Goal: Task Accomplishment & Management: Manage account settings

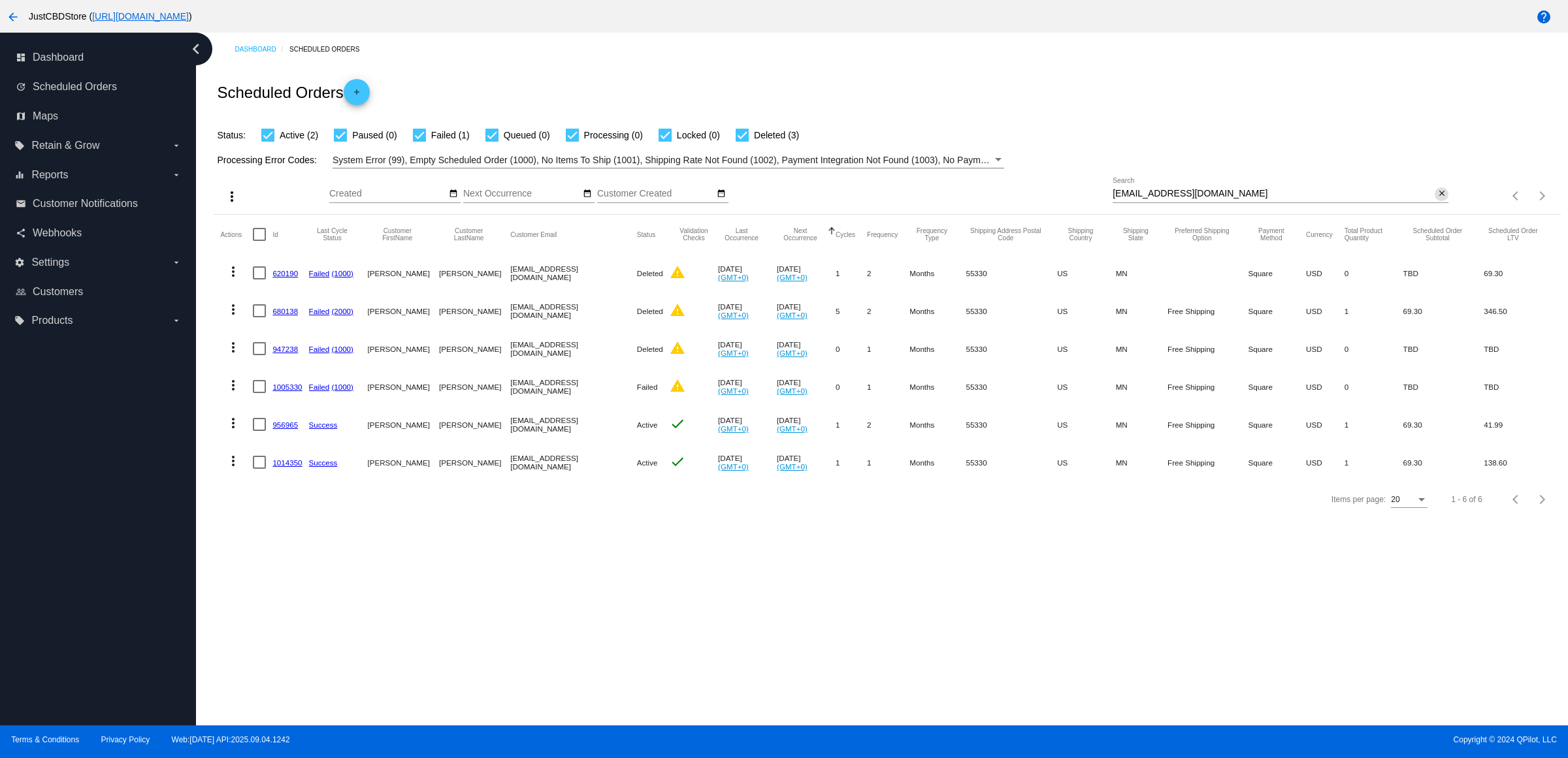
click at [1438, 199] on mat-icon "close" at bounding box center [1442, 194] width 9 height 10
click at [1438, 206] on mat-icon "search" at bounding box center [1441, 196] width 16 height 20
click at [1438, 199] on input "Search" at bounding box center [1281, 194] width 336 height 10
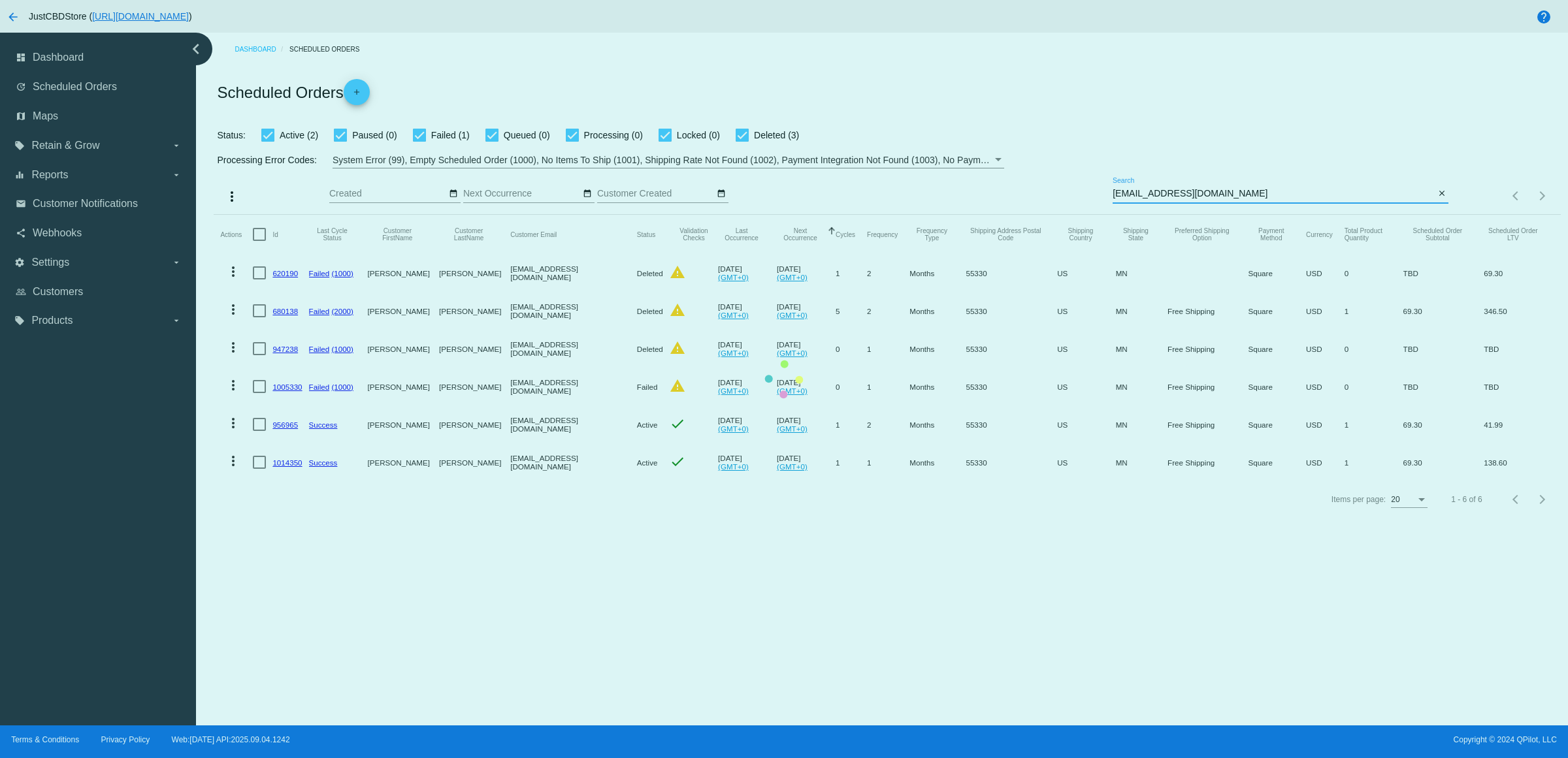
type input "missylobn@gmail.com"
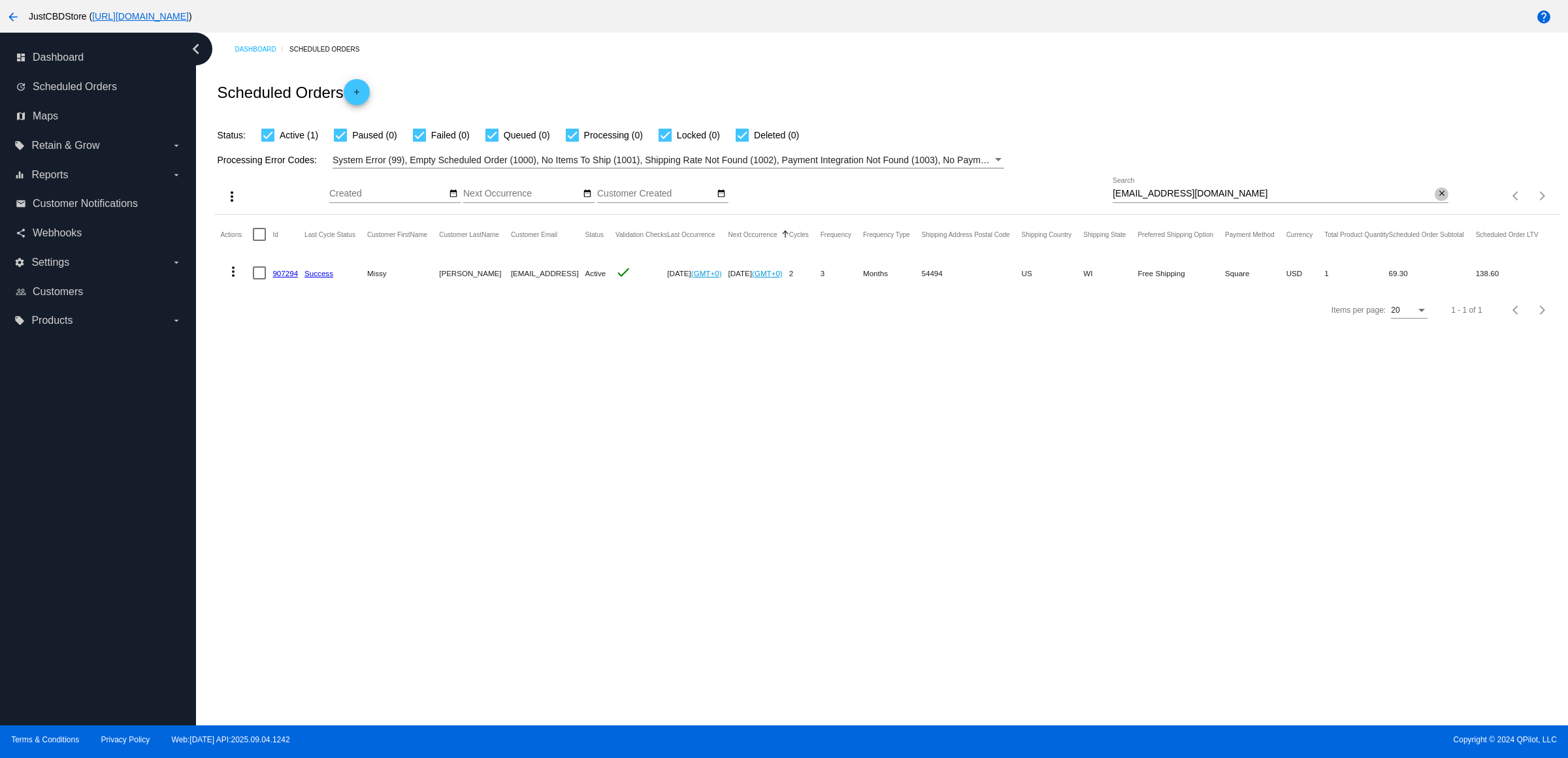
click at [1438, 199] on mat-icon "close" at bounding box center [1442, 194] width 9 height 10
click at [1435, 199] on input "Search" at bounding box center [1281, 194] width 336 height 10
paste input "[EMAIL_ADDRESS][DOMAIN_NAME]"
type input "[EMAIL_ADDRESS][DOMAIN_NAME]"
drag, startPoint x: 295, startPoint y: 299, endPoint x: 305, endPoint y: 299, distance: 10.0
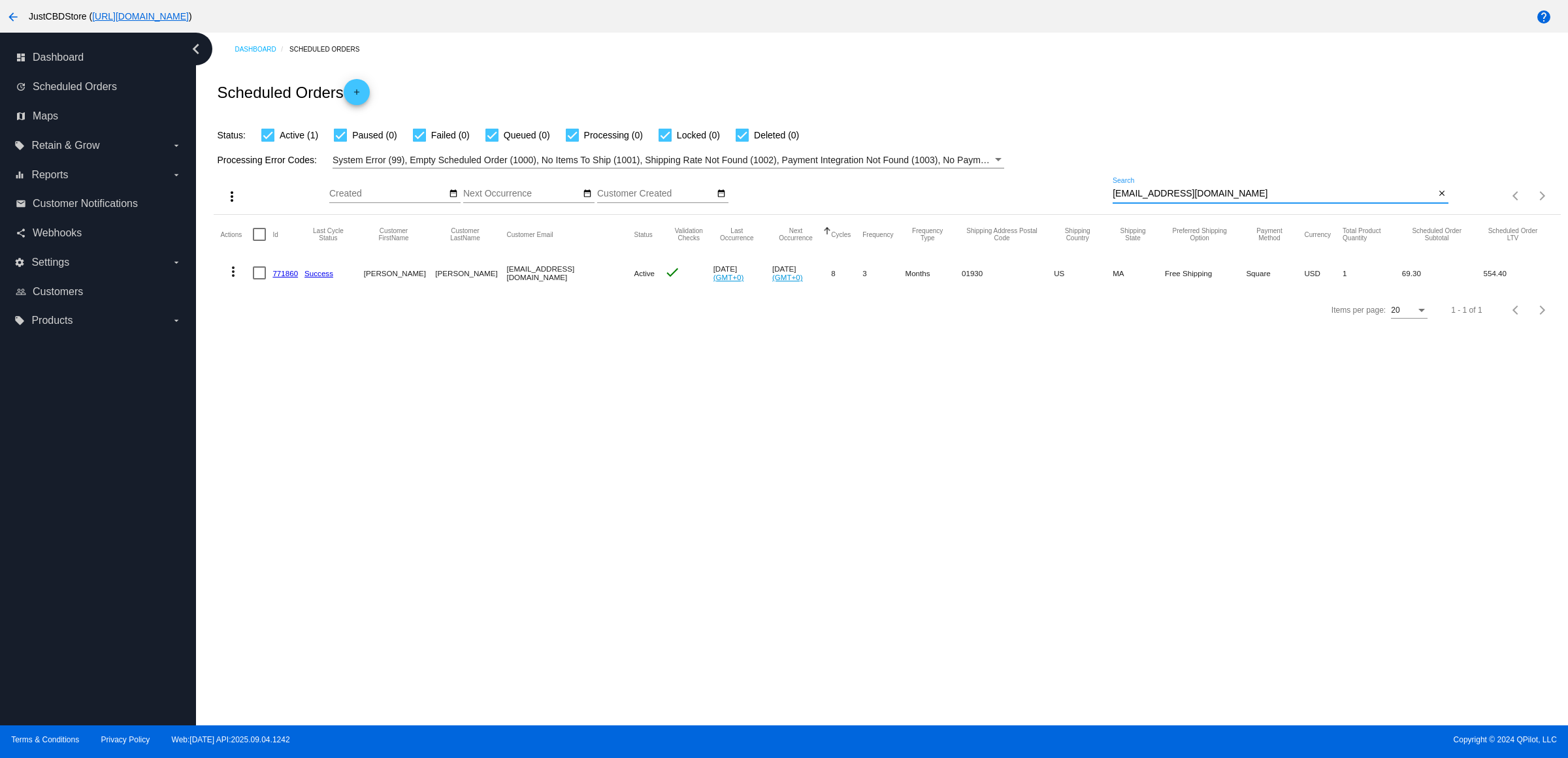
click at [296, 278] on link "771860" at bounding box center [285, 273] width 25 height 9
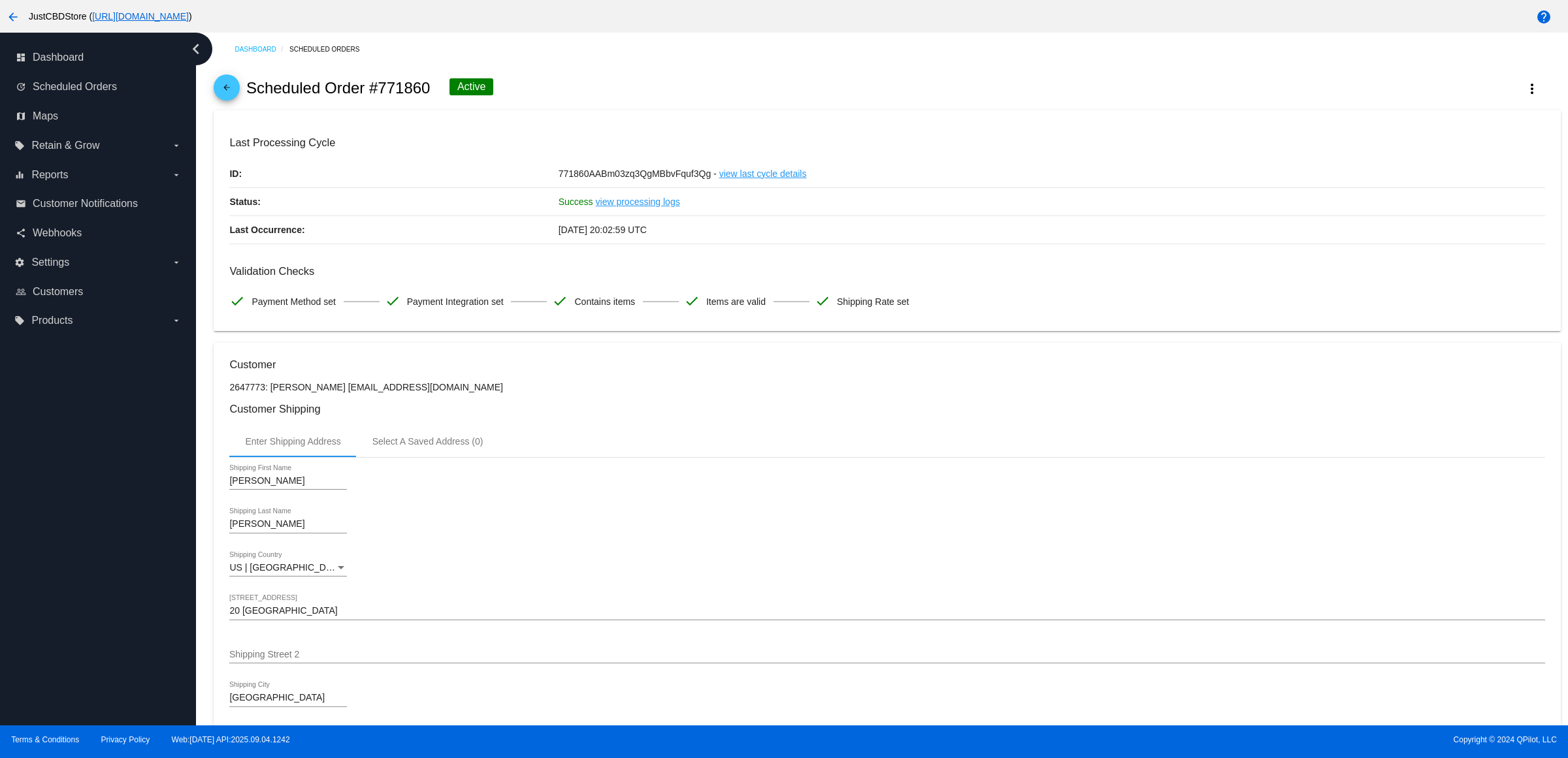
click at [228, 98] on mat-icon "arrow_back" at bounding box center [227, 91] width 16 height 16
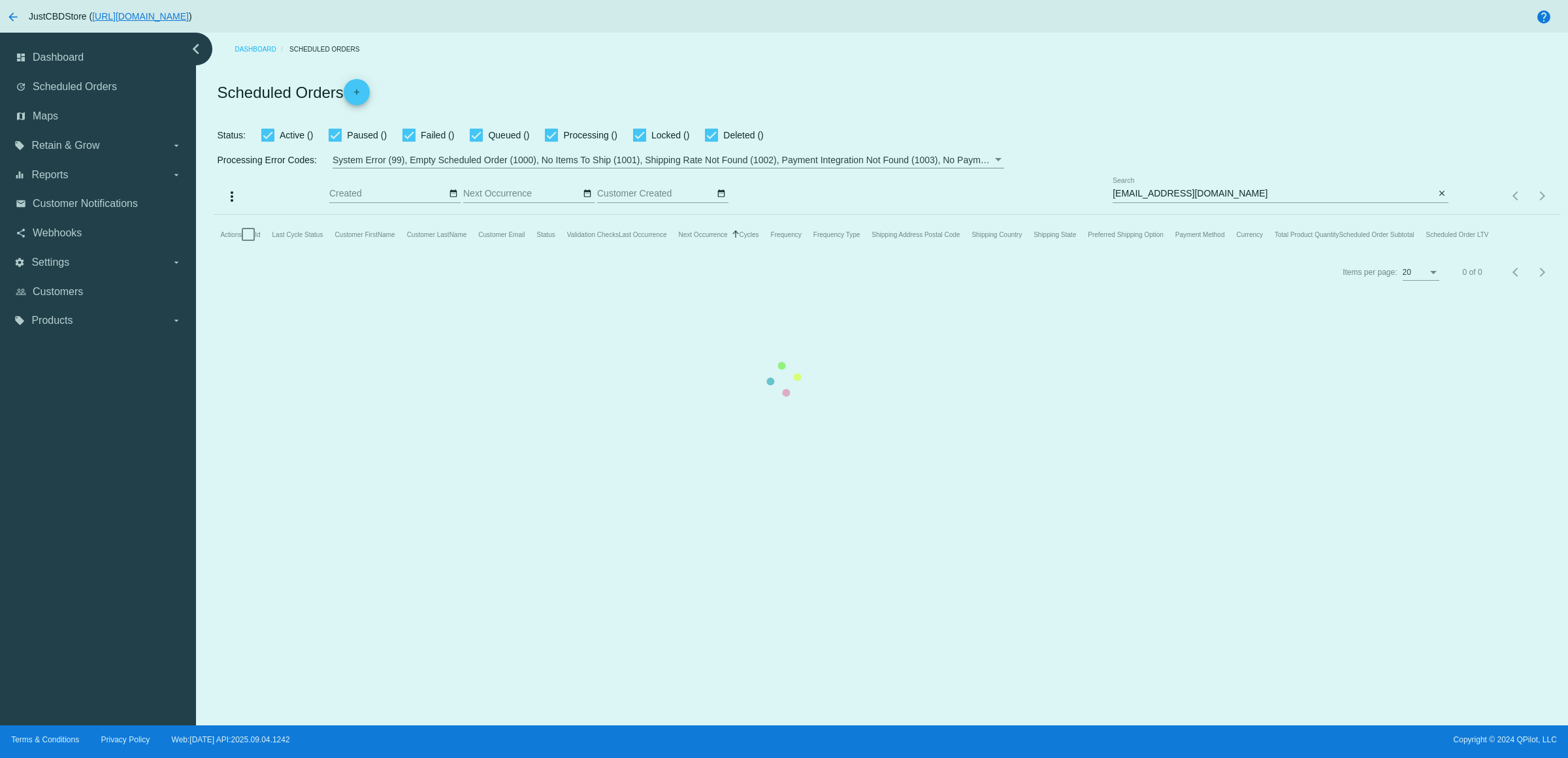
checkbox input "true"
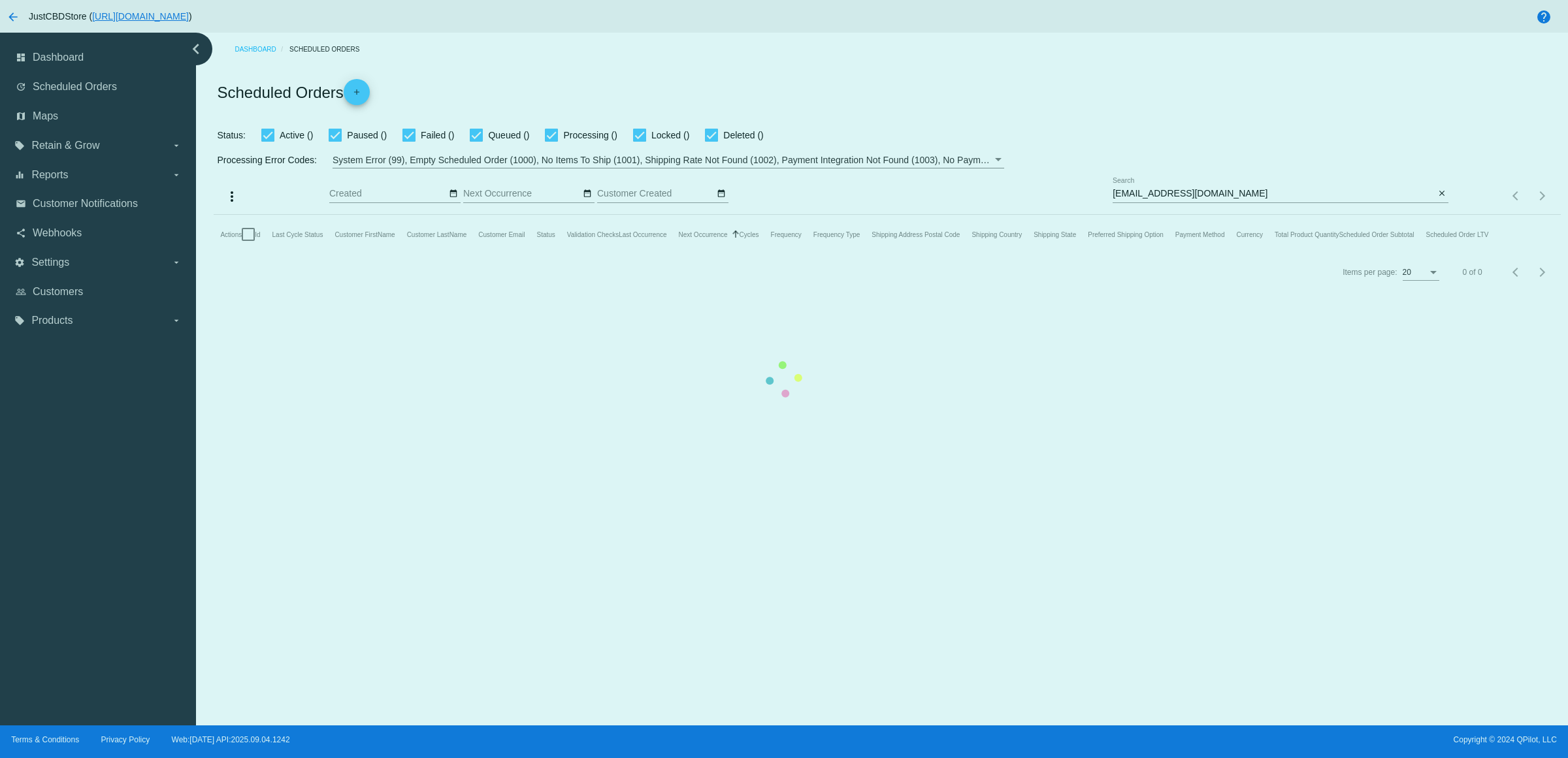
checkbox input "true"
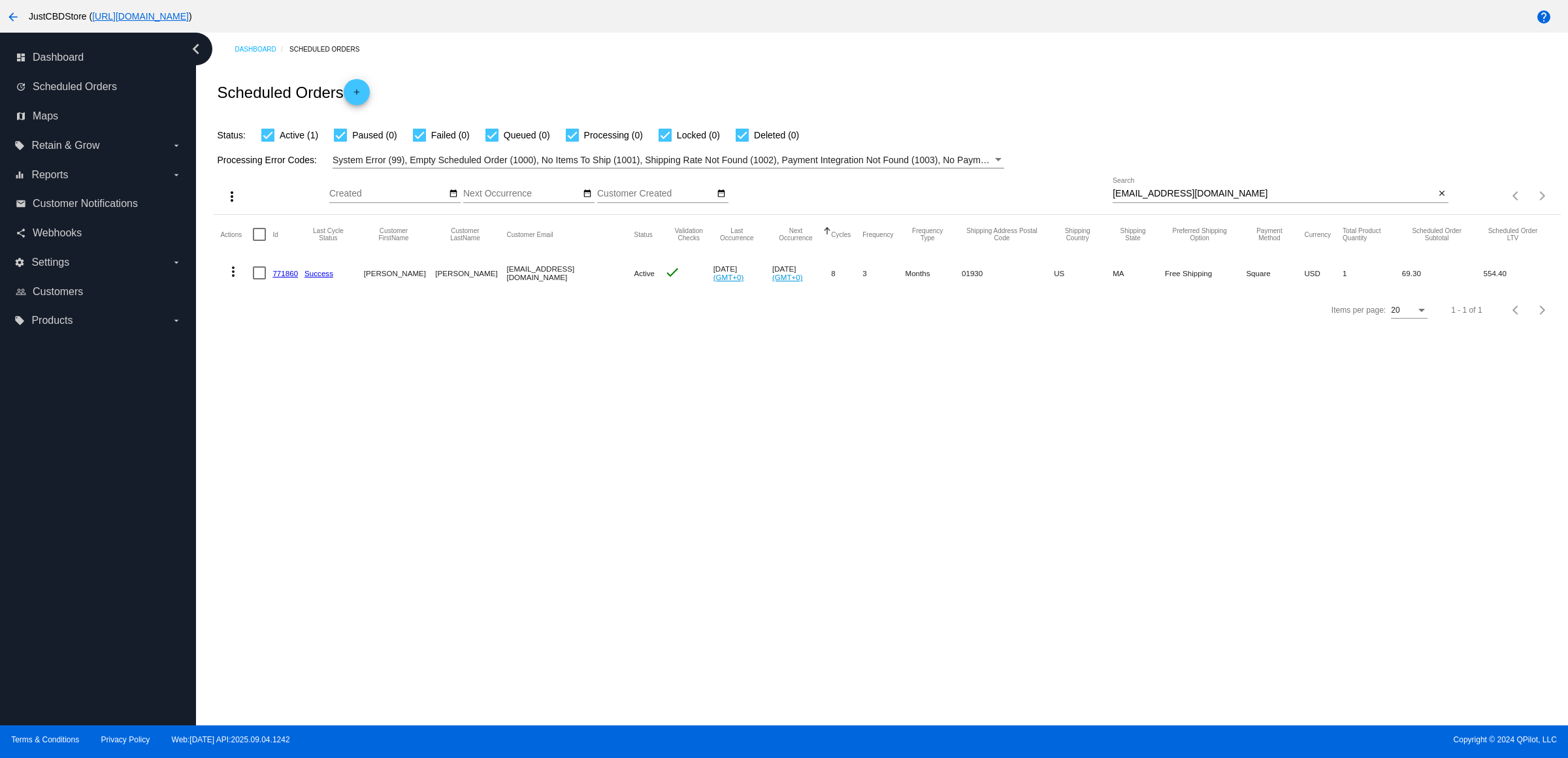
click at [298, 278] on link "771860" at bounding box center [285, 273] width 25 height 9
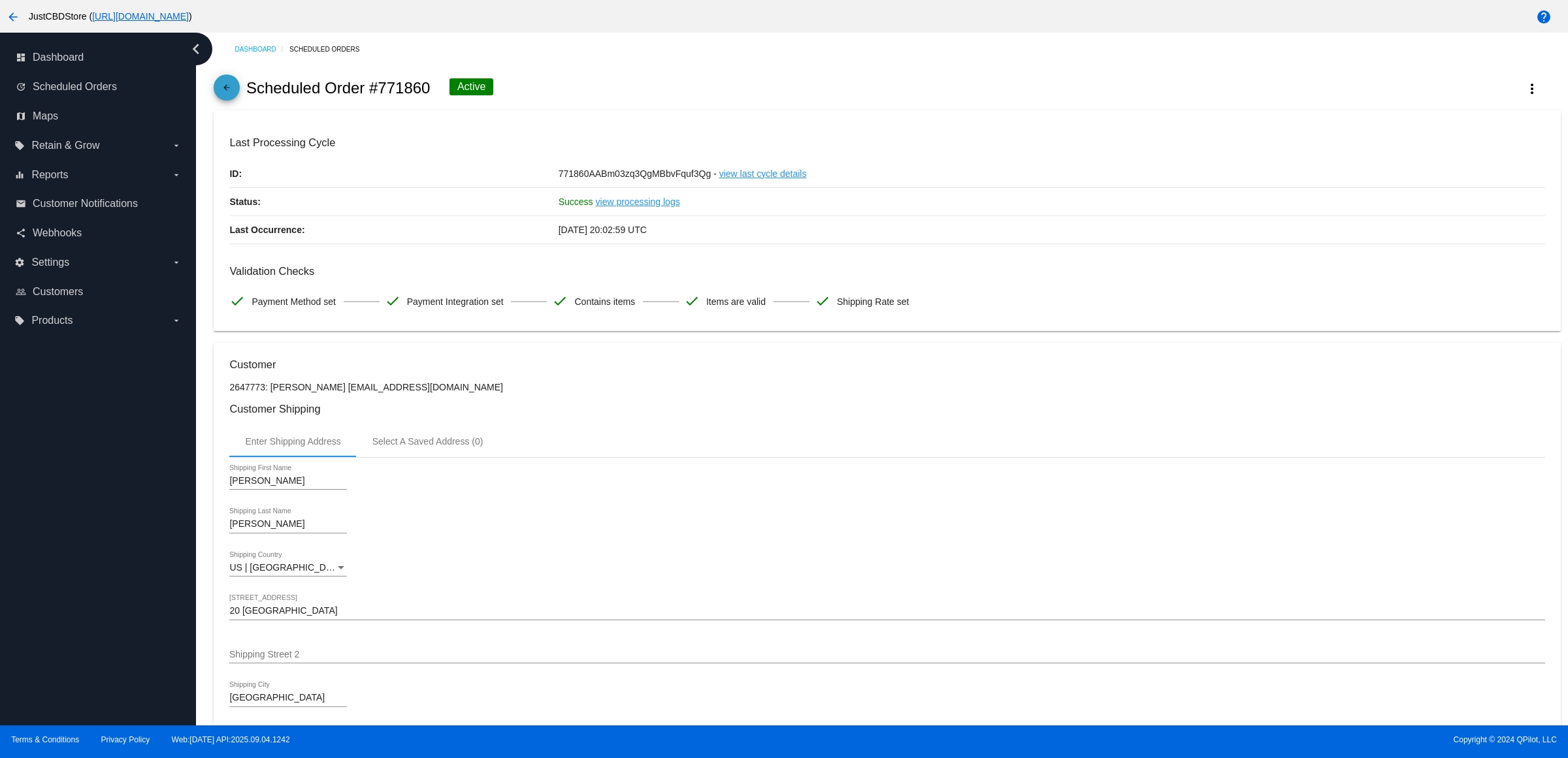
click at [225, 97] on mat-icon "arrow_back" at bounding box center [227, 91] width 16 height 16
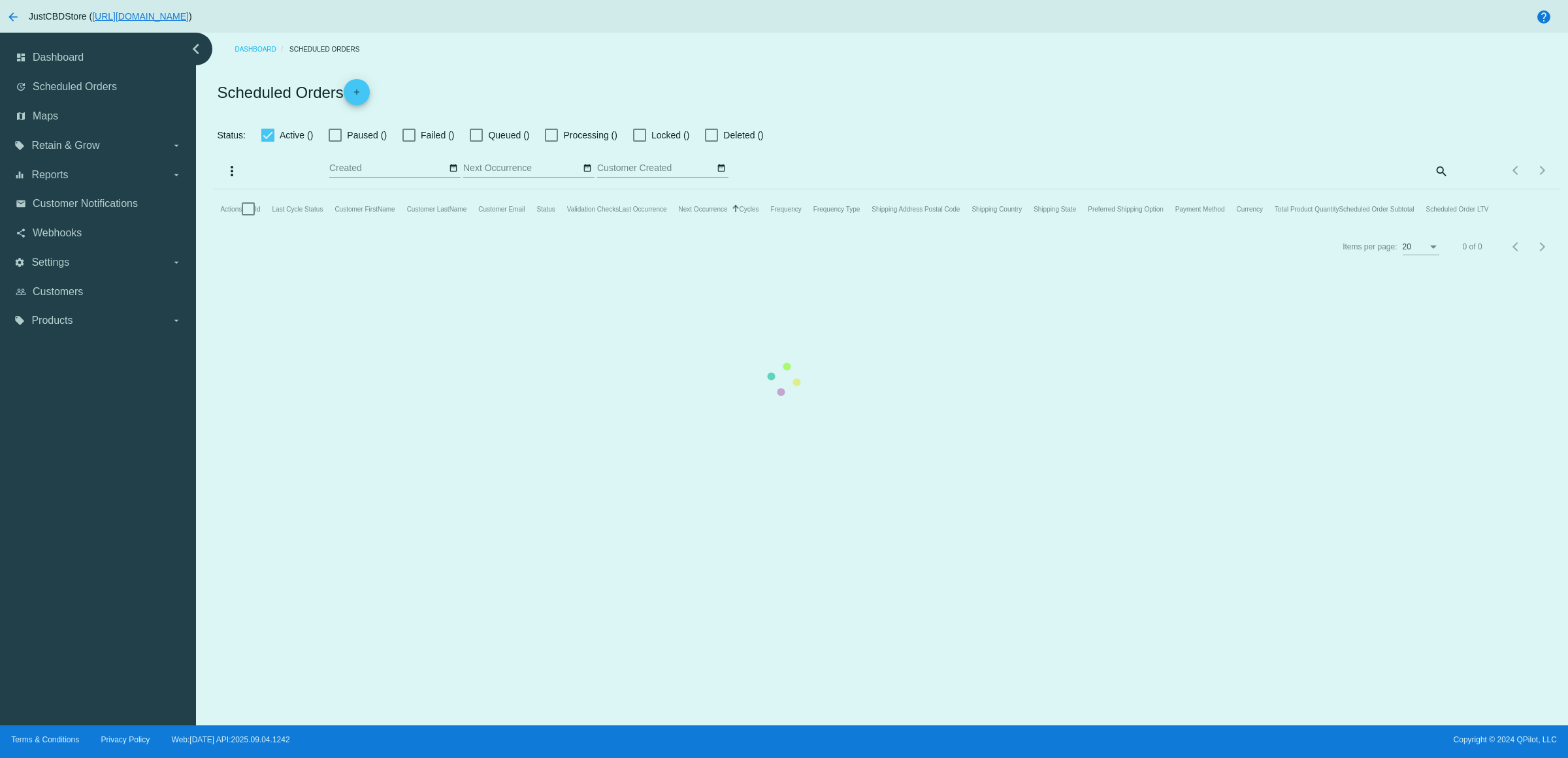
checkbox input "true"
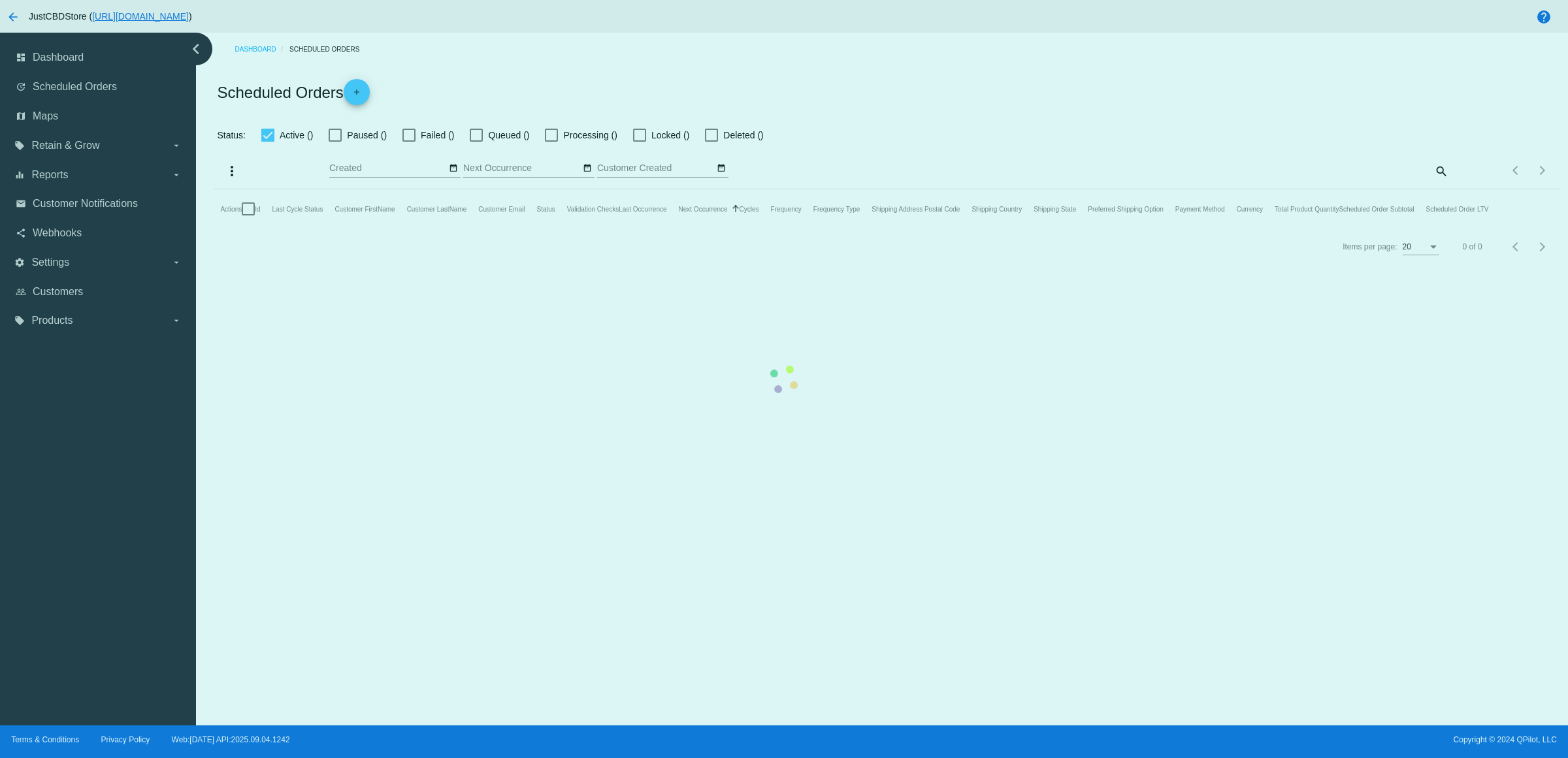
checkbox input "true"
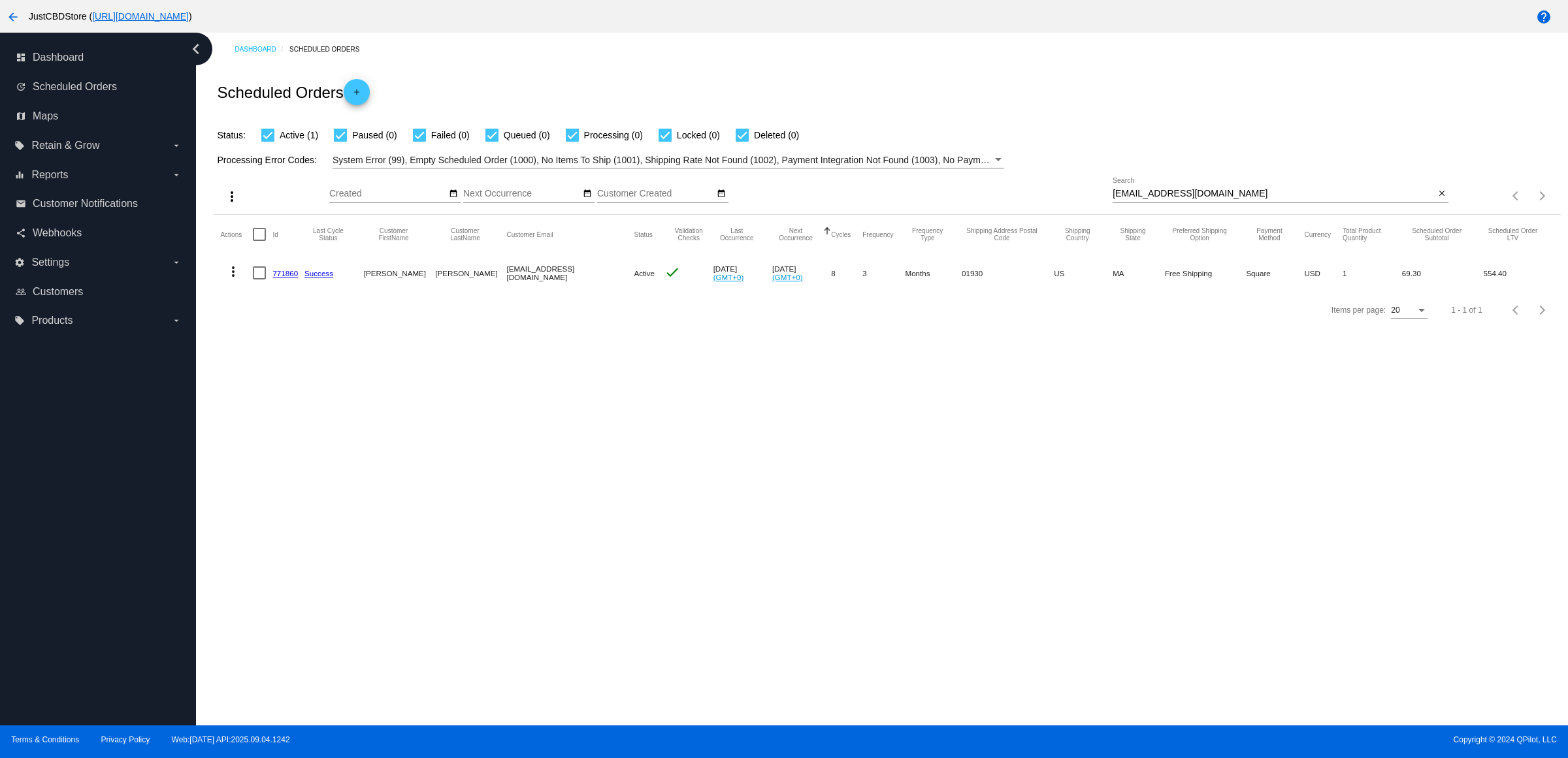
click at [298, 278] on link "771860" at bounding box center [285, 273] width 25 height 9
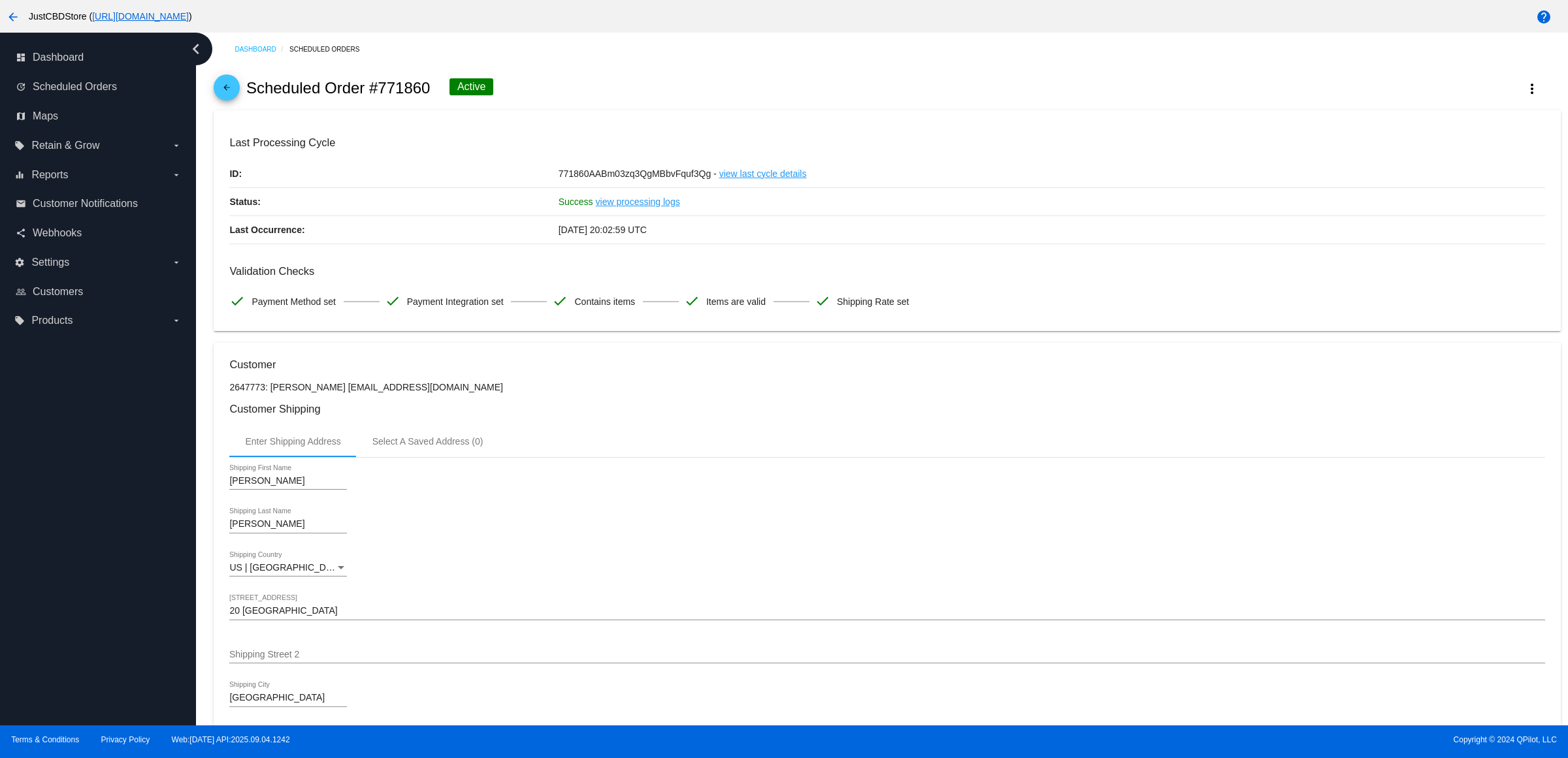
scroll to position [734, 0]
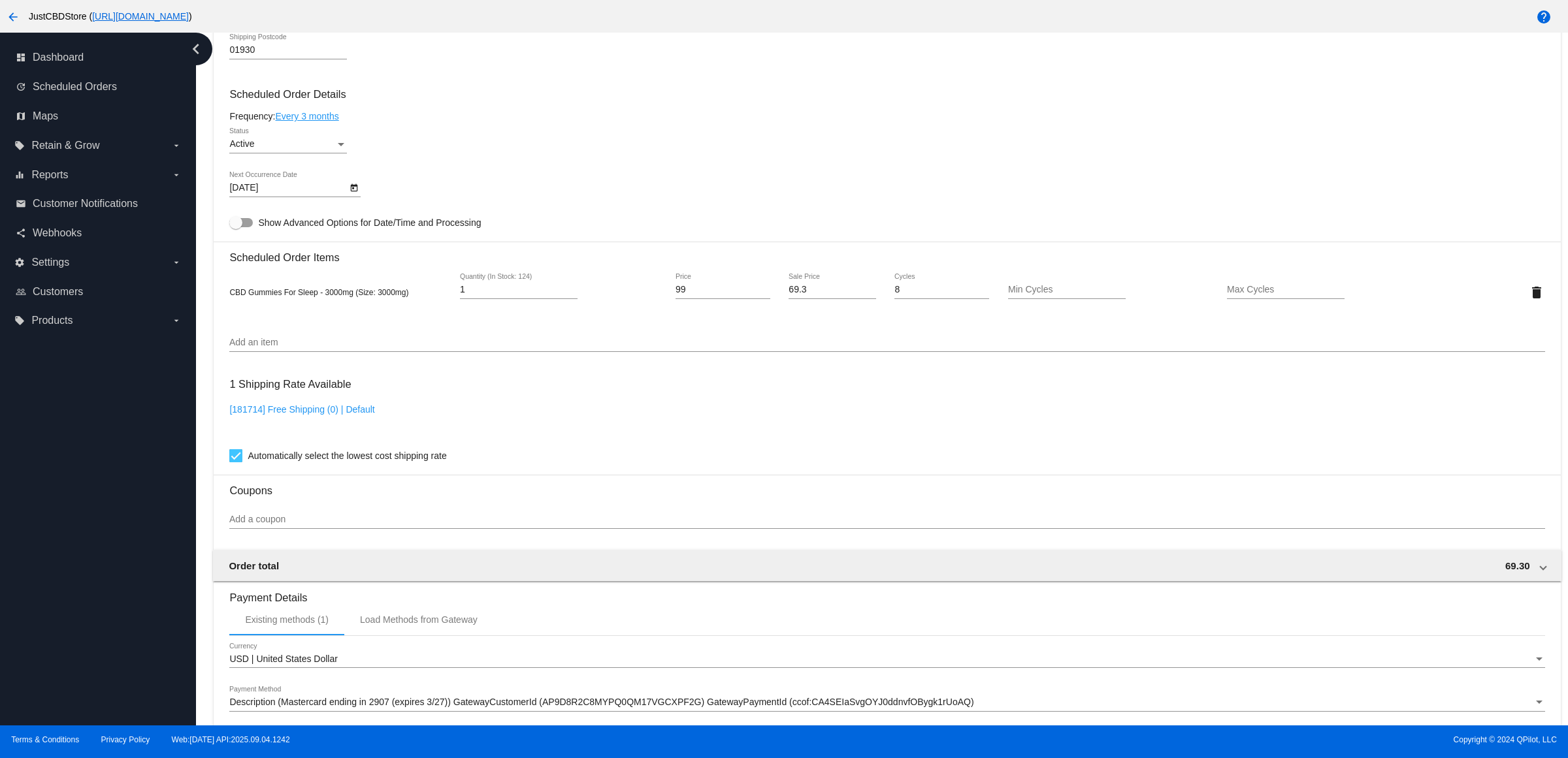
click at [863, 199] on div "10/15/2025 Next Occurrence Date" at bounding box center [886, 190] width 1315 height 37
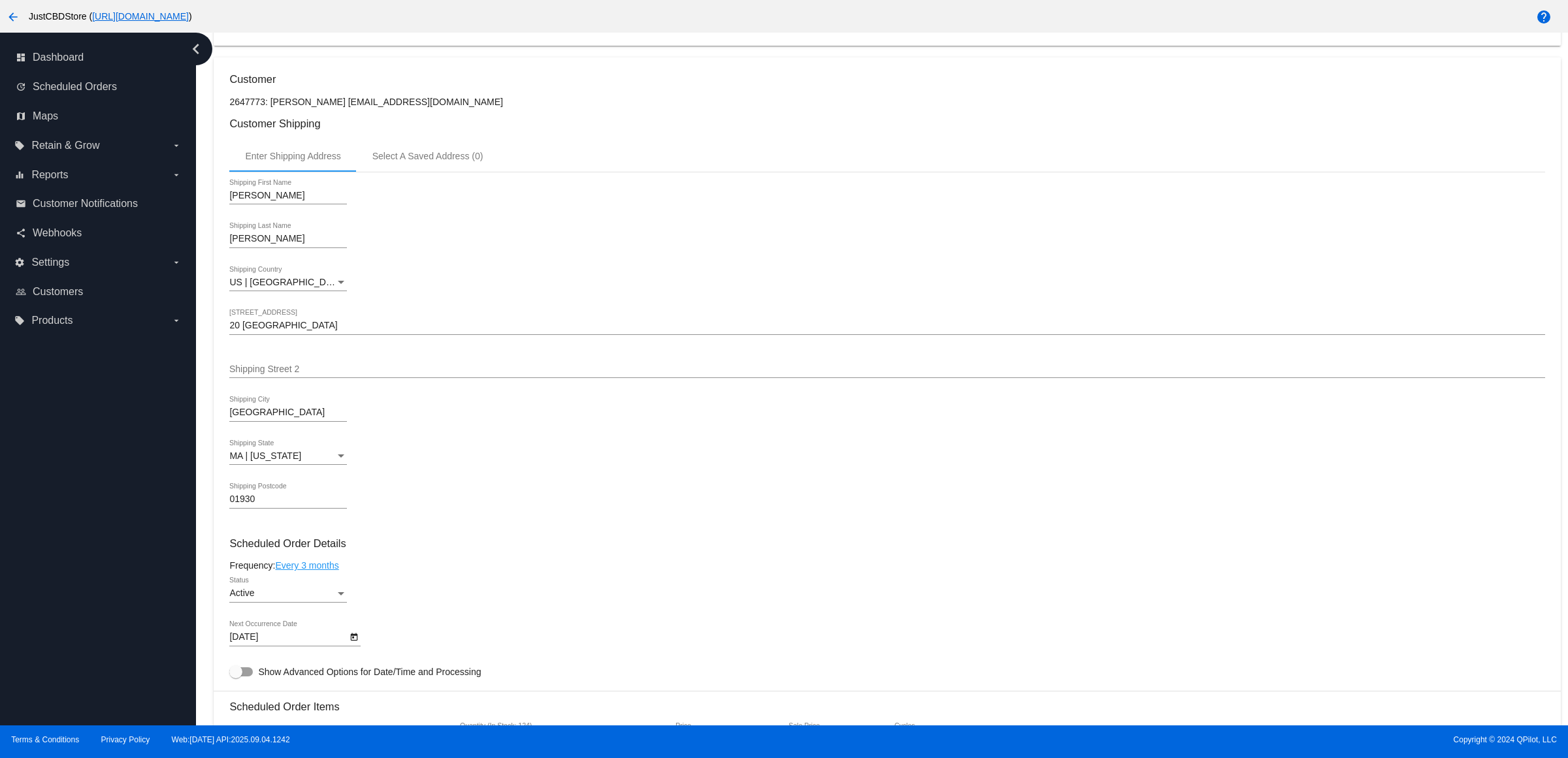
scroll to position [0, 0]
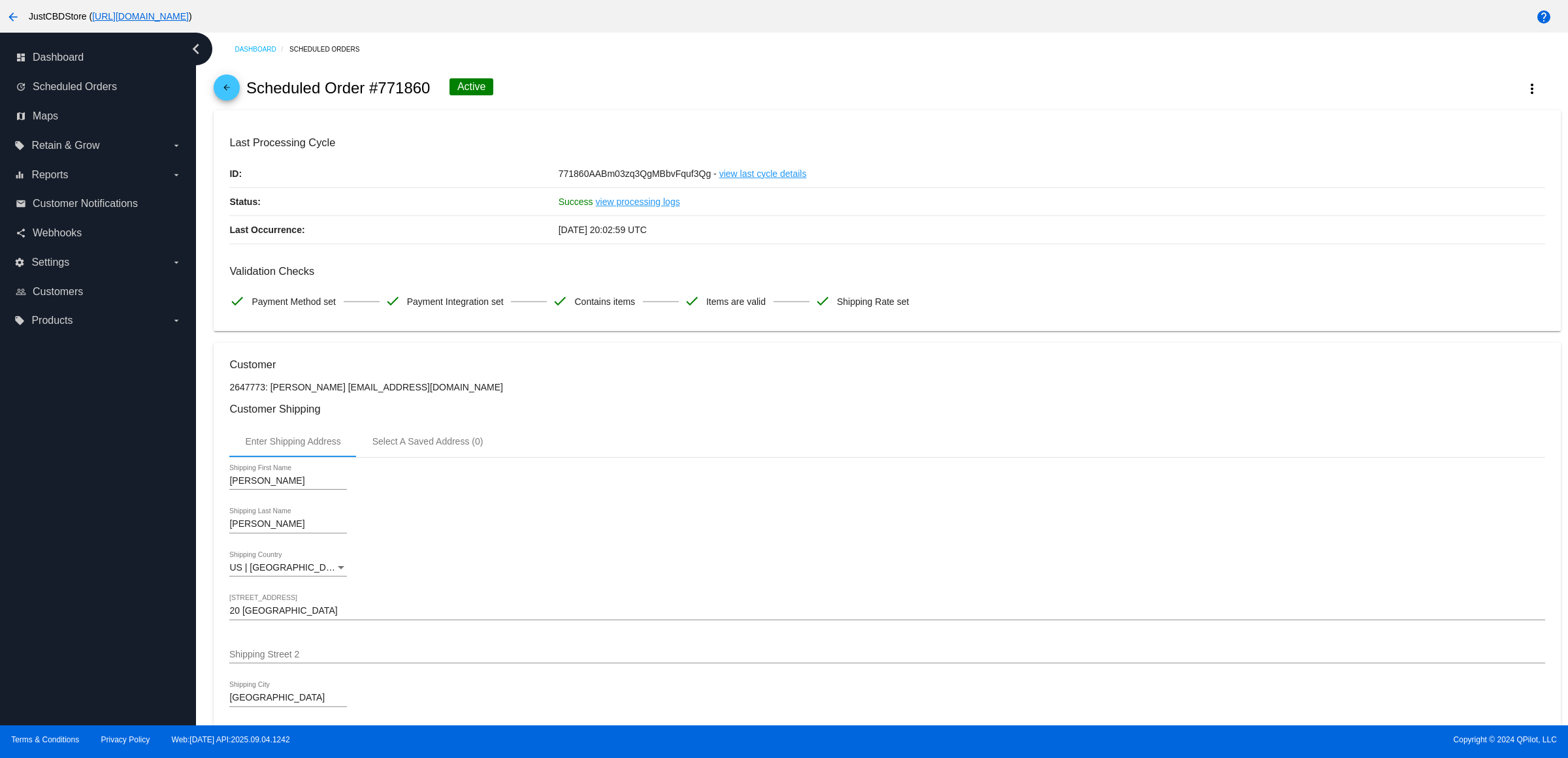
drag, startPoint x: 1013, startPoint y: 194, endPoint x: 807, endPoint y: 159, distance: 209.0
click at [1013, 188] on div "771860AABm03zq3QgMBbvFquf3Qg - view last cycle details" at bounding box center [1052, 173] width 987 height 27
click at [239, 100] on link "arrow_back" at bounding box center [226, 87] width 26 height 26
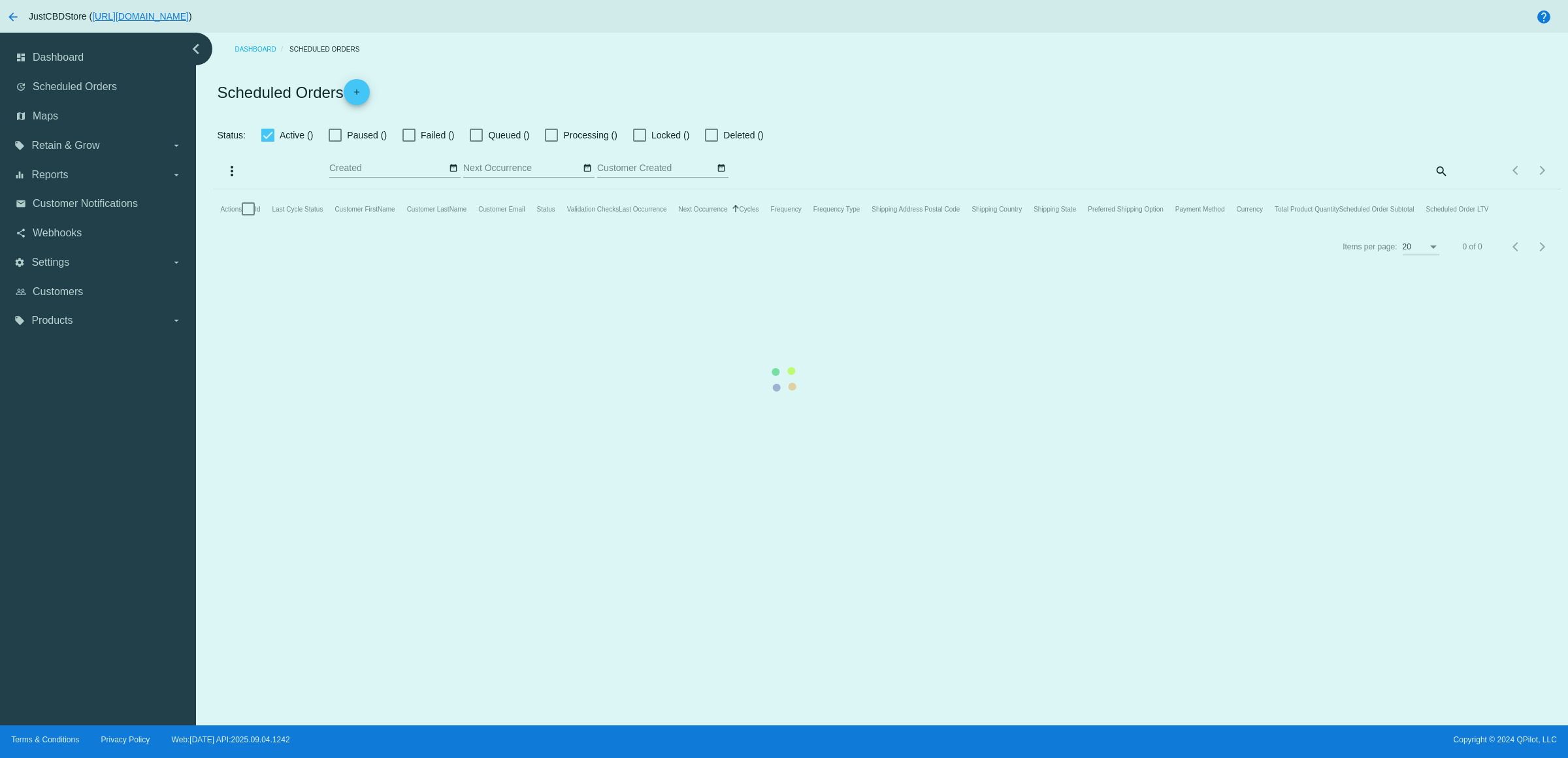
checkbox input "true"
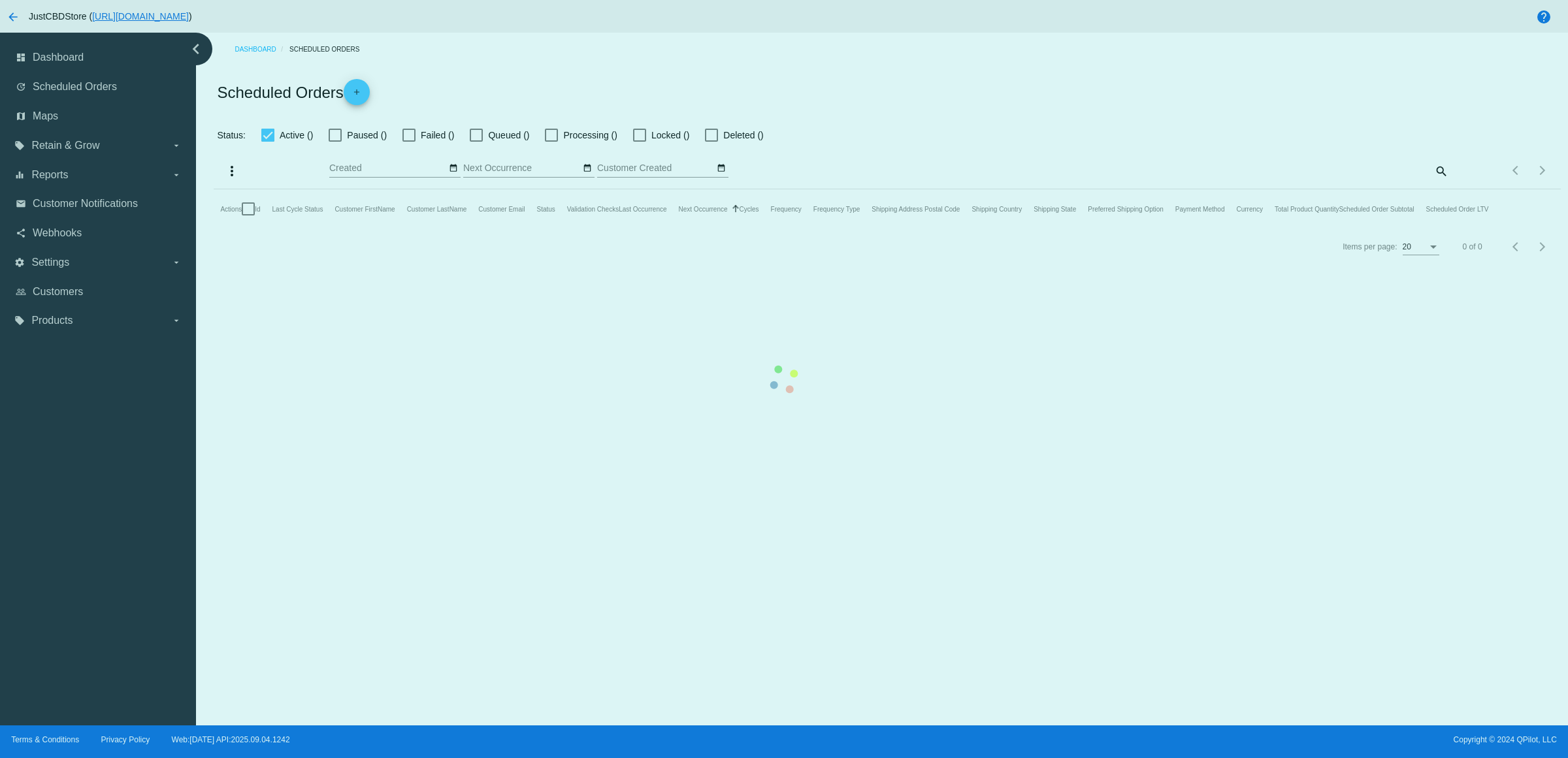
checkbox input "true"
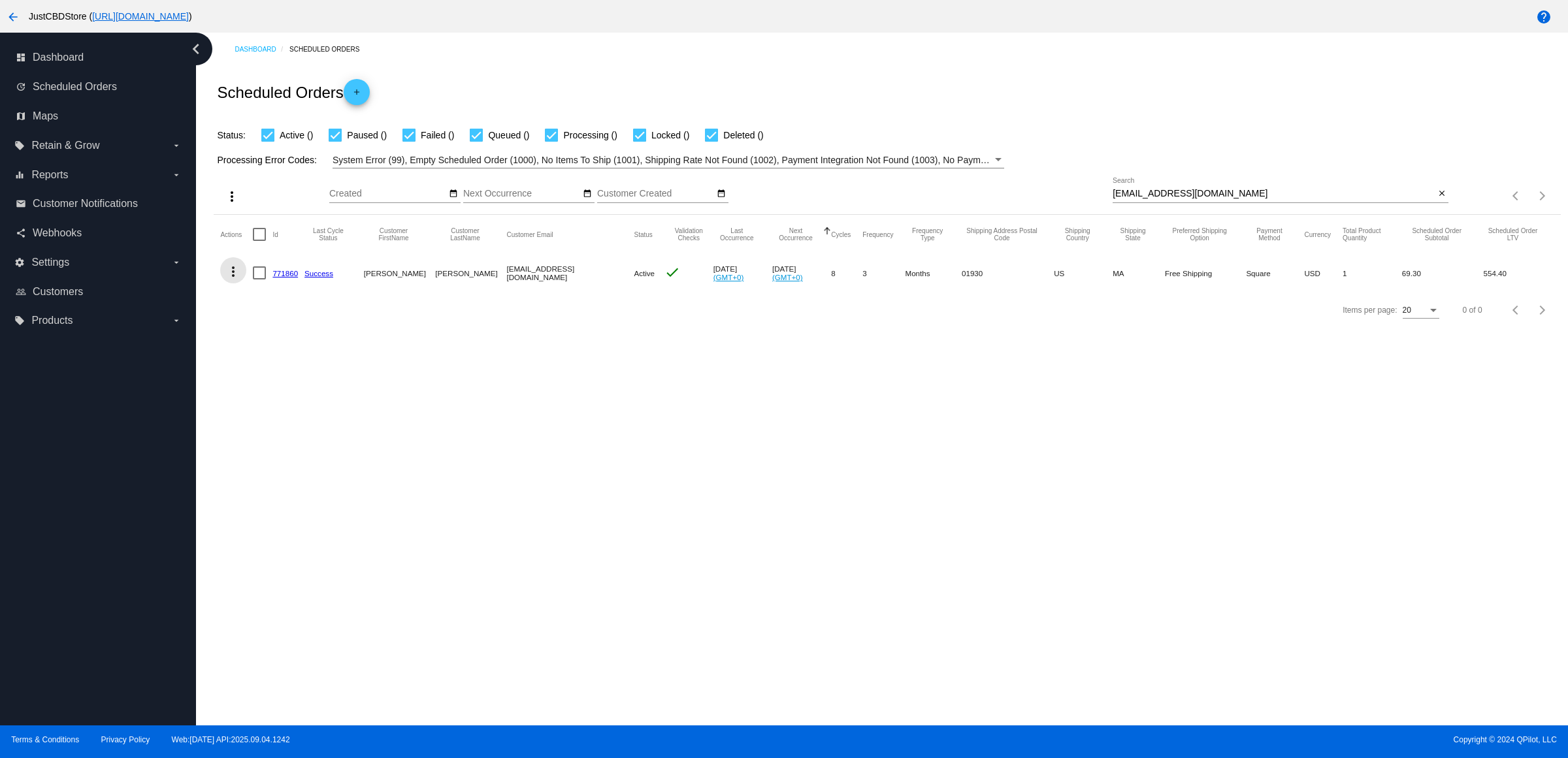
click at [233, 279] on mat-icon "more_vert" at bounding box center [233, 271] width 16 height 16
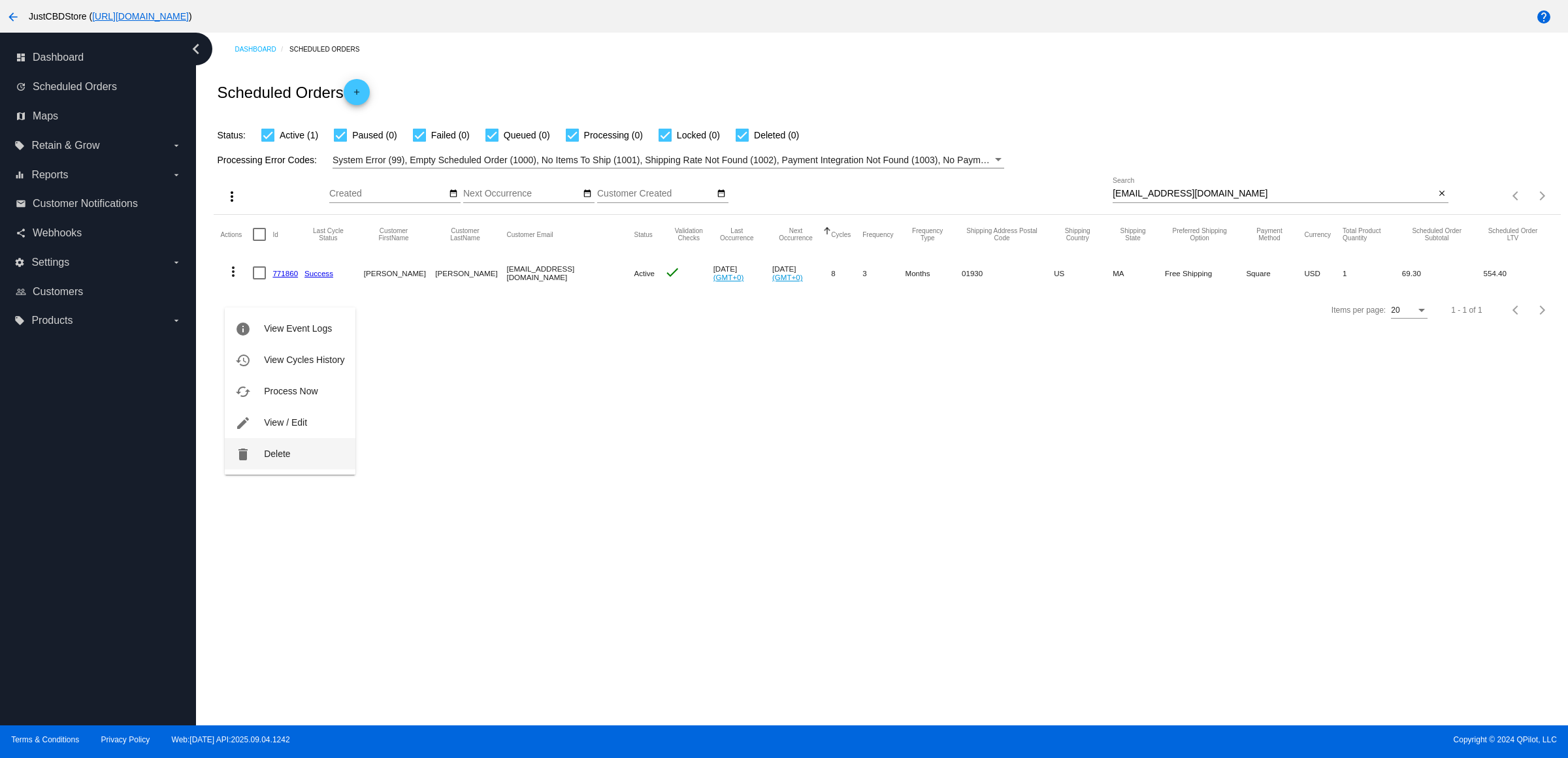
click at [330, 453] on button "delete Delete" at bounding box center [290, 454] width 130 height 31
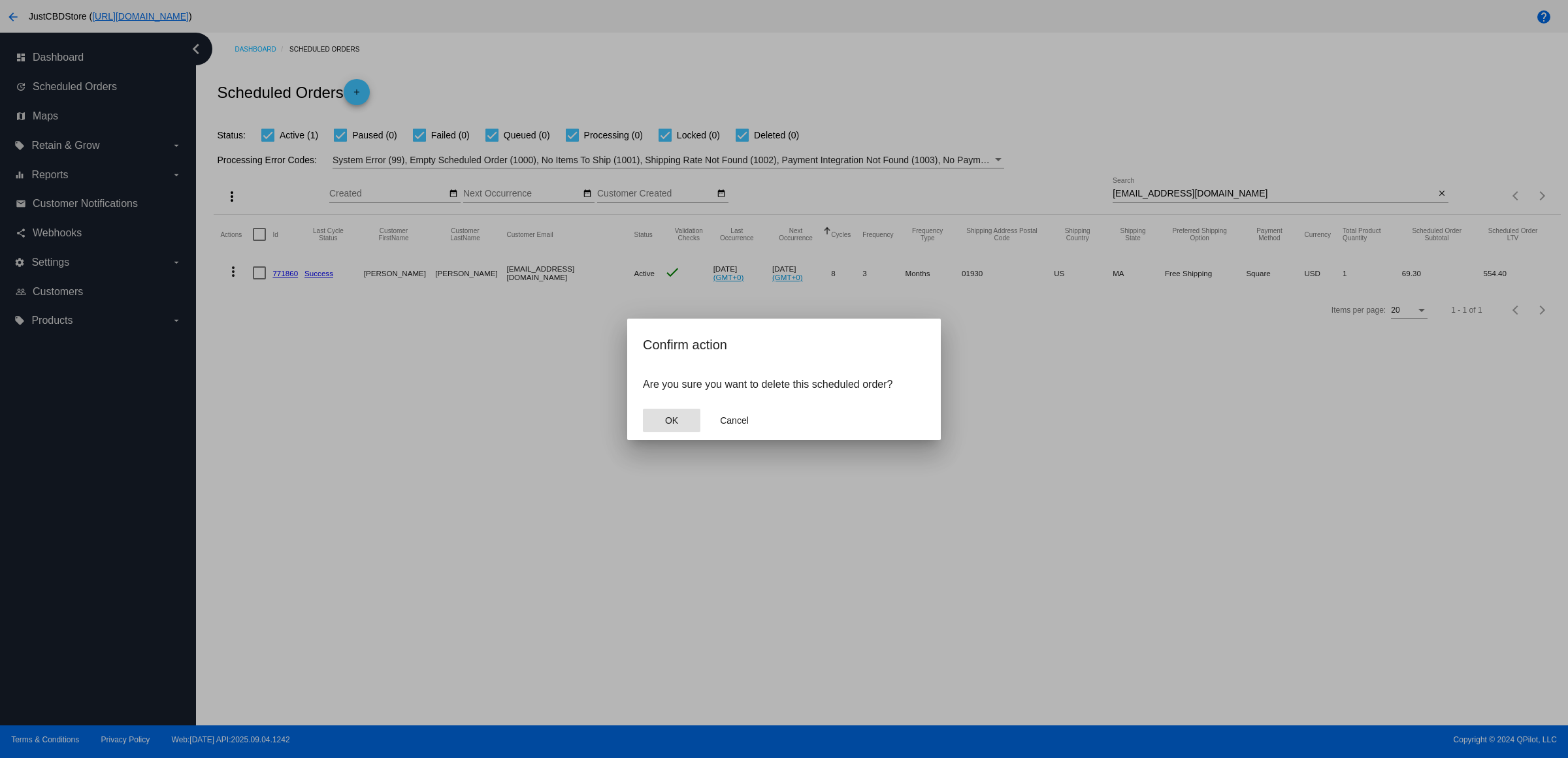
click at [664, 432] on button "OK" at bounding box center [671, 421] width 57 height 24
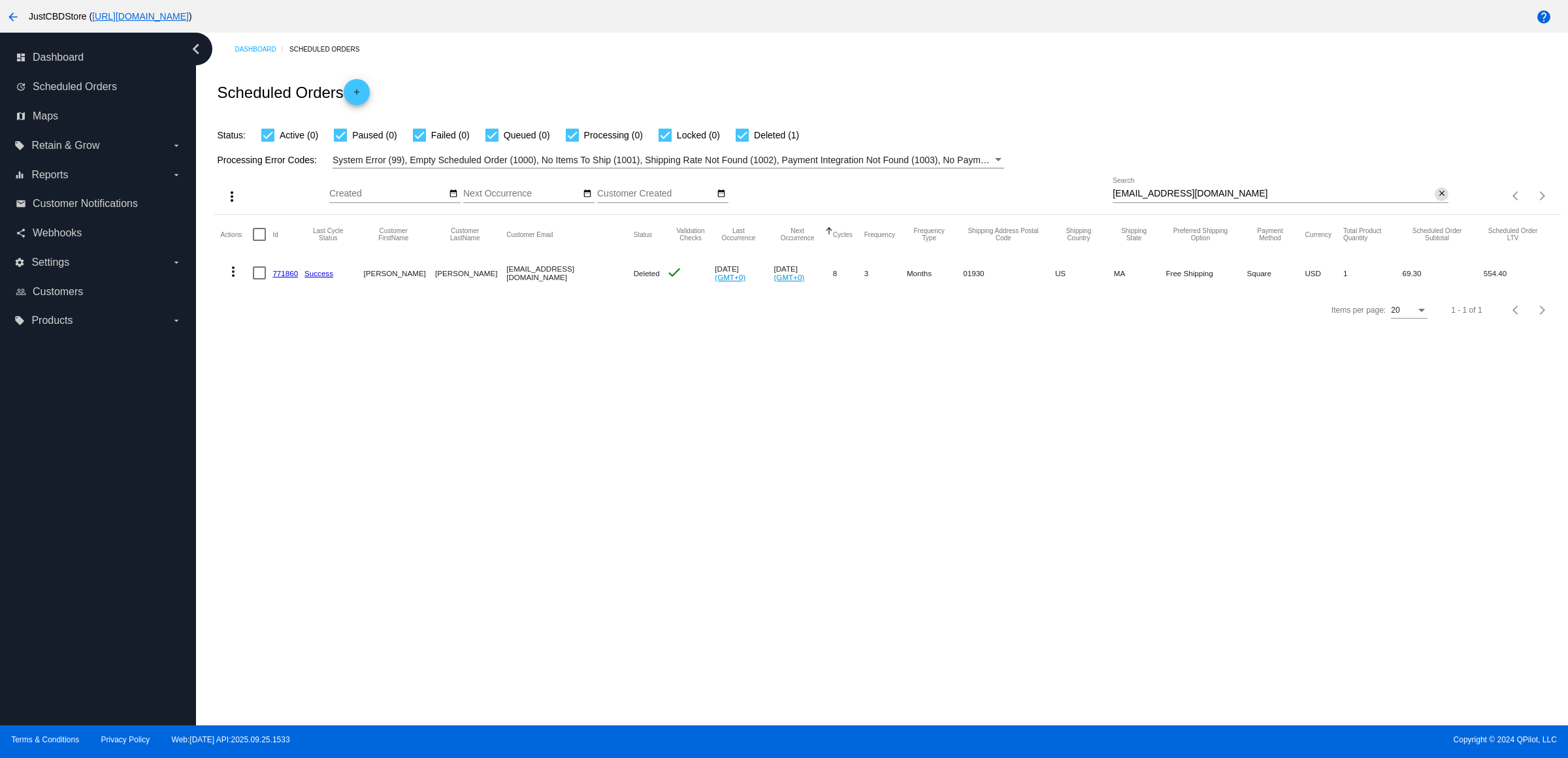
click at [1438, 199] on mat-icon "close" at bounding box center [1442, 194] width 9 height 10
click at [1436, 206] on mat-icon "search" at bounding box center [1441, 196] width 16 height 20
click at [232, 279] on mat-icon "more_vert" at bounding box center [233, 271] width 16 height 16
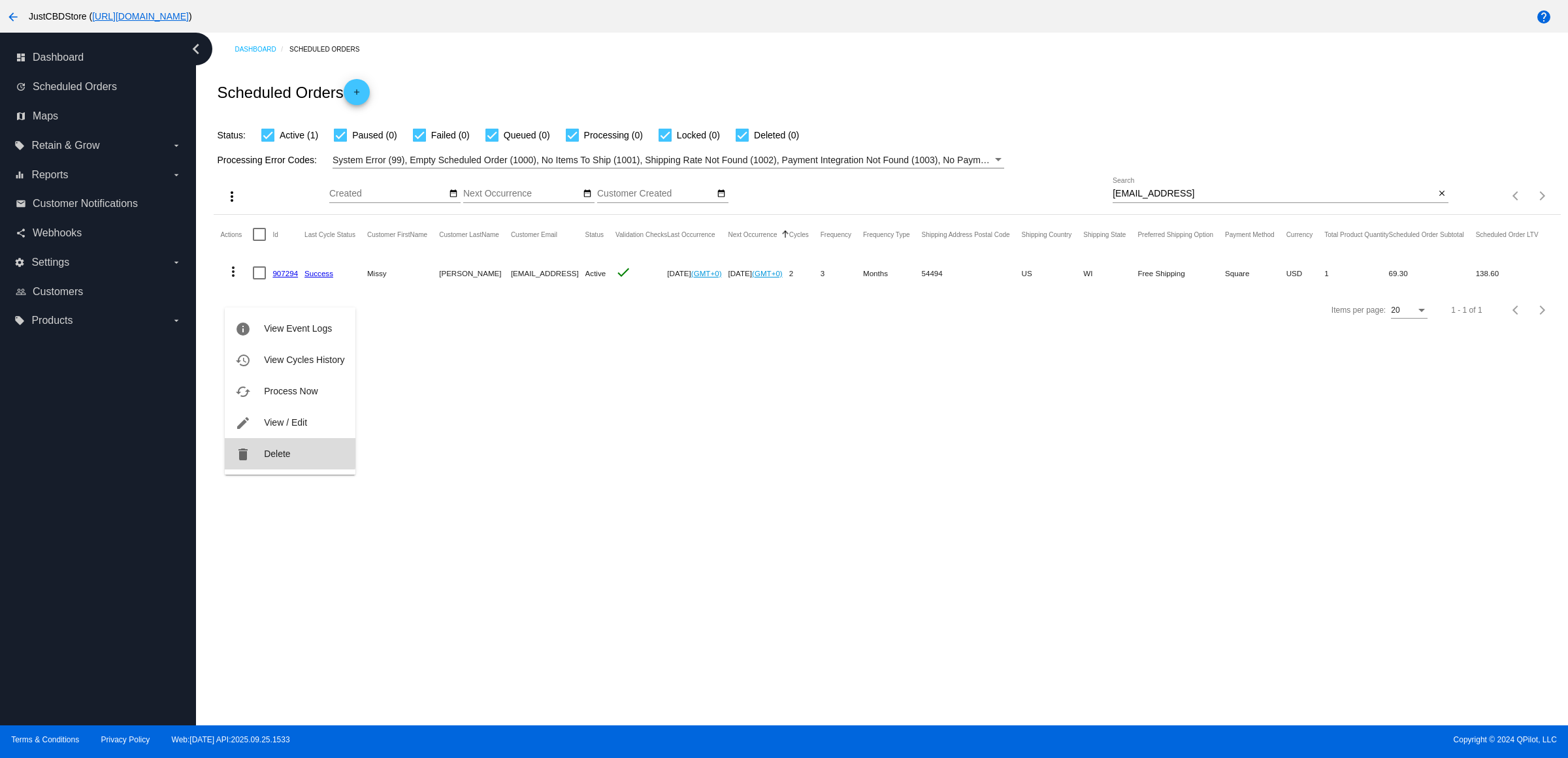
click at [278, 454] on span "Delete" at bounding box center [276, 454] width 26 height 10
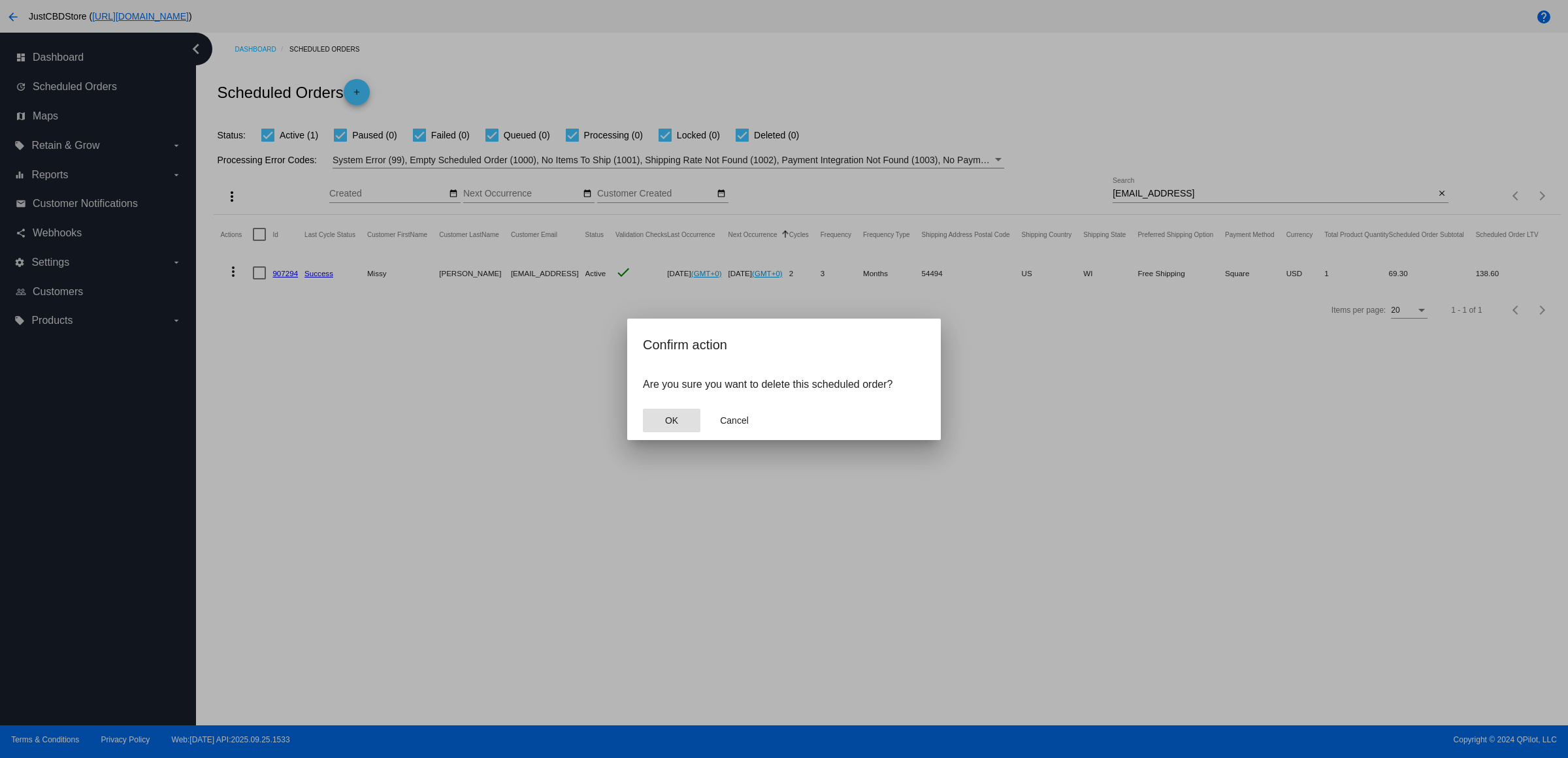
click at [680, 429] on button "OK" at bounding box center [671, 421] width 57 height 24
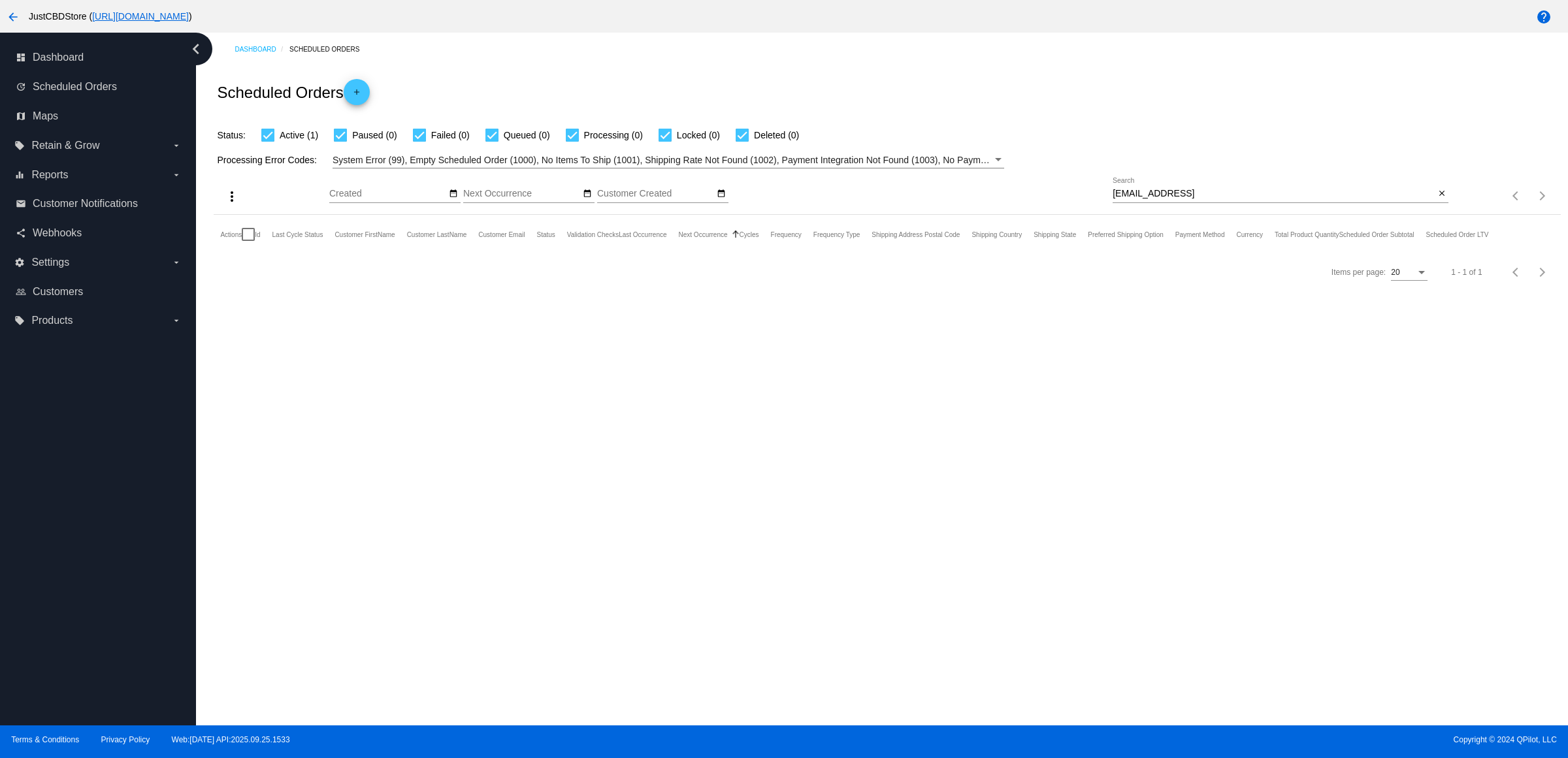
click at [1337, 199] on input "[EMAIL_ADDRESS]" at bounding box center [1274, 194] width 322 height 10
click at [1260, 199] on input "[EMAIL_ADDRESS][DOMAIN_NAME]" at bounding box center [1274, 194] width 322 height 10
type input "[EMAIL_ADDRESS][DOMAIN_NAME]"
click at [1259, 199] on input "[EMAIL_ADDRESS][DOMAIN_NAME]" at bounding box center [1274, 194] width 322 height 10
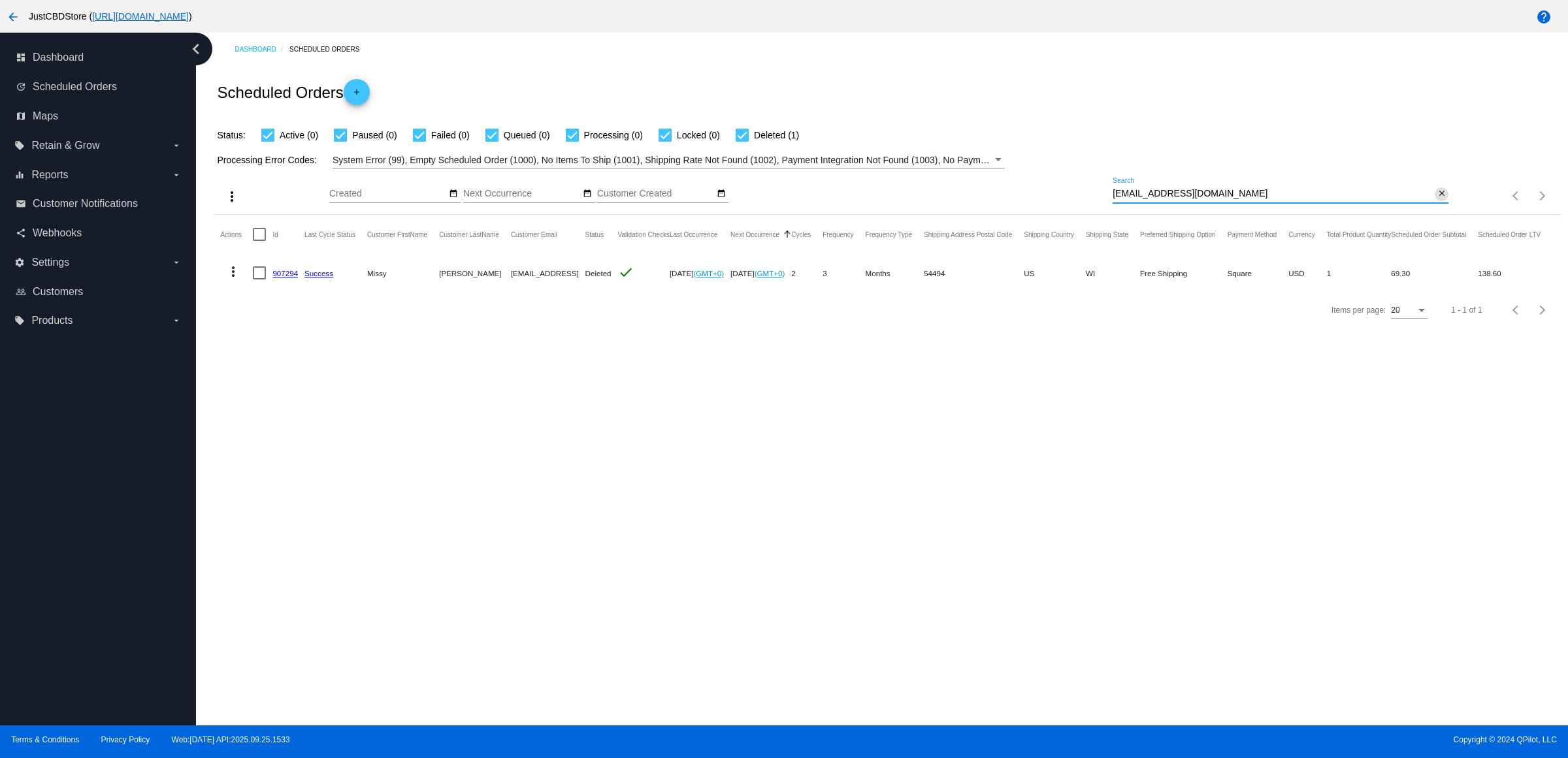
click at [1442, 199] on mat-icon "close" at bounding box center [1442, 194] width 9 height 10
click at [1442, 206] on mat-icon "search" at bounding box center [1441, 196] width 16 height 20
type input "[EMAIL_ADDRESS][DOMAIN_NAME]"
click at [285, 278] on link "950160" at bounding box center [285, 273] width 25 height 9
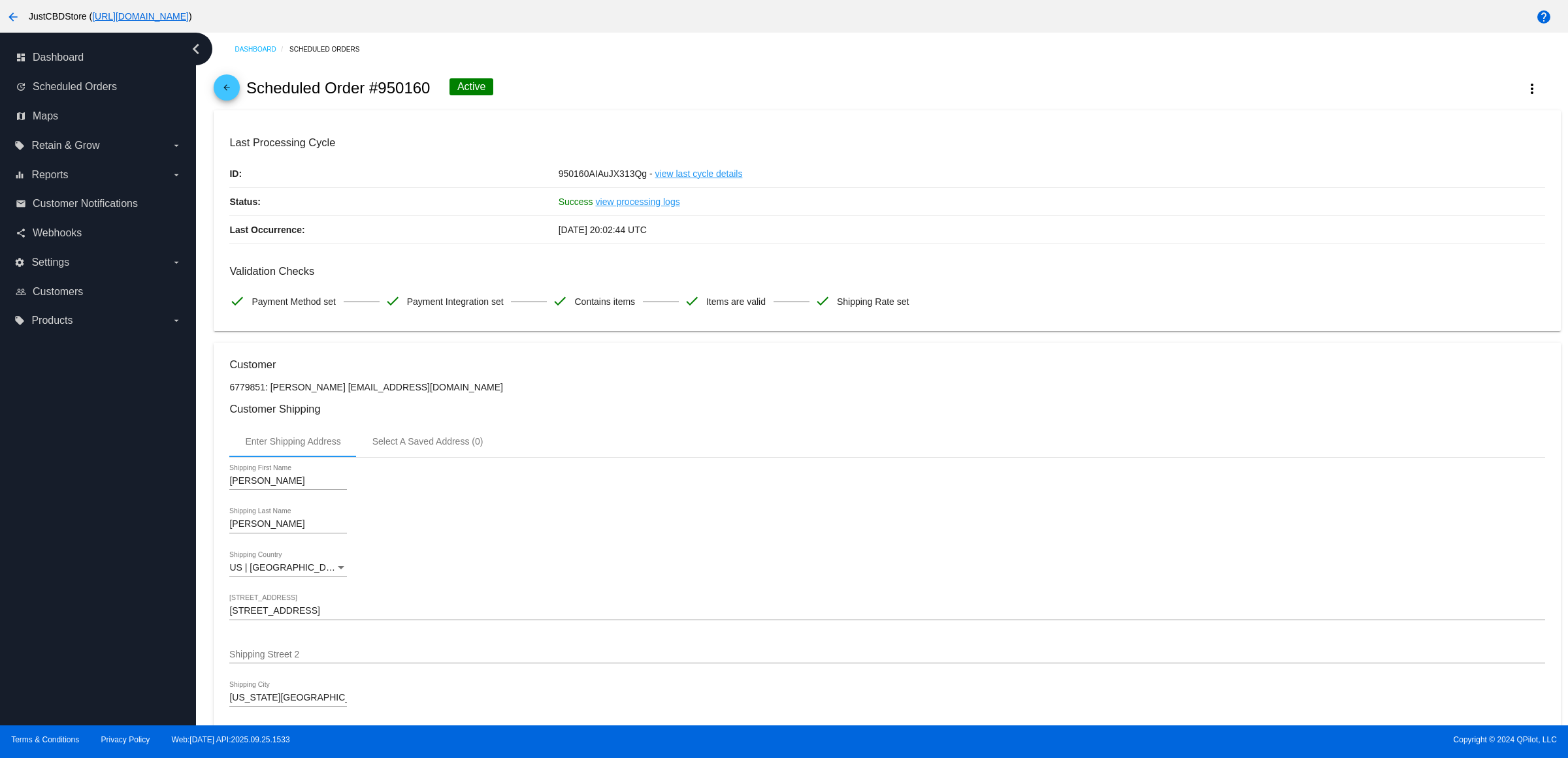
click at [239, 100] on link "arrow_back" at bounding box center [226, 87] width 26 height 26
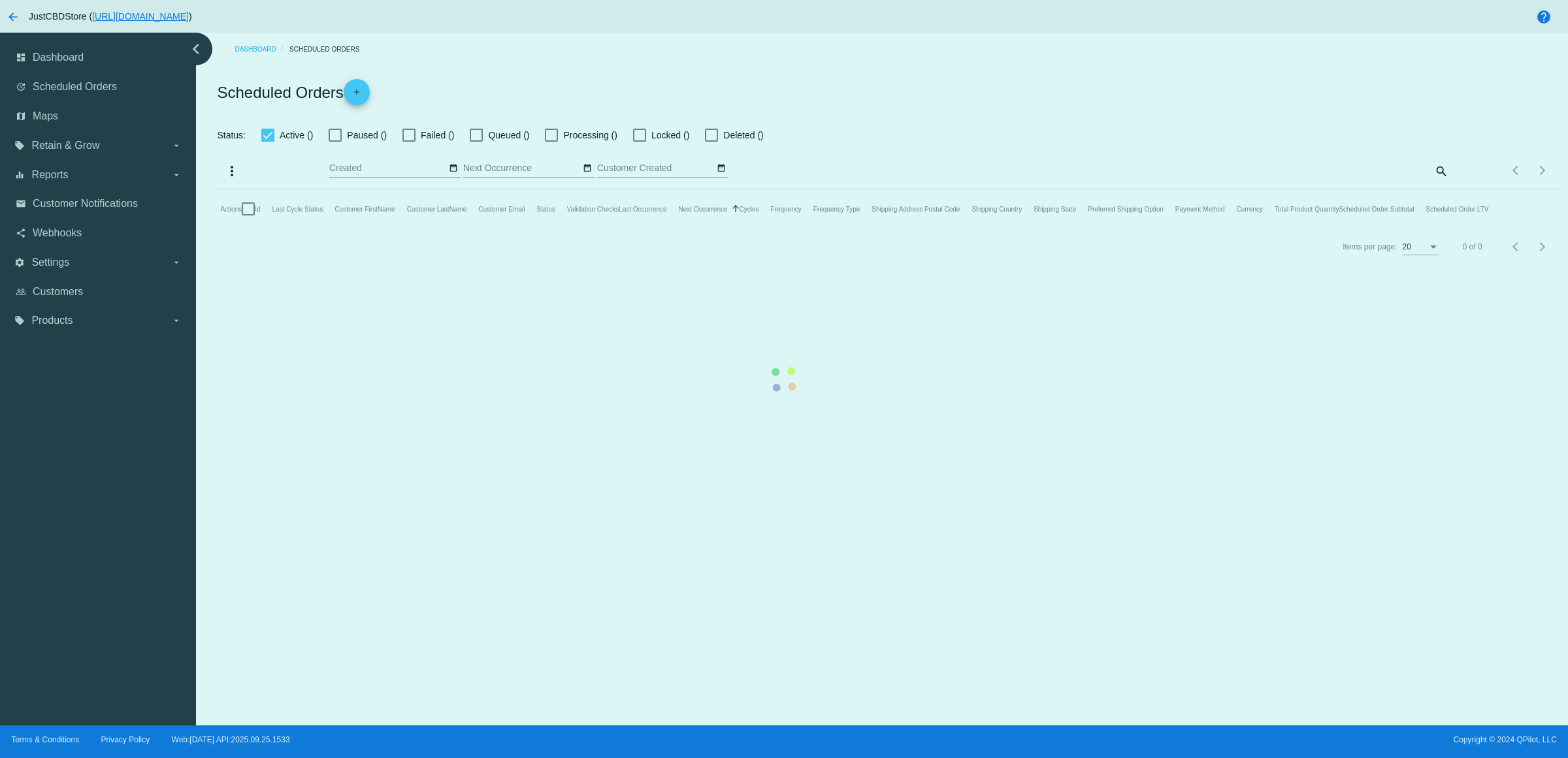
checkbox input "true"
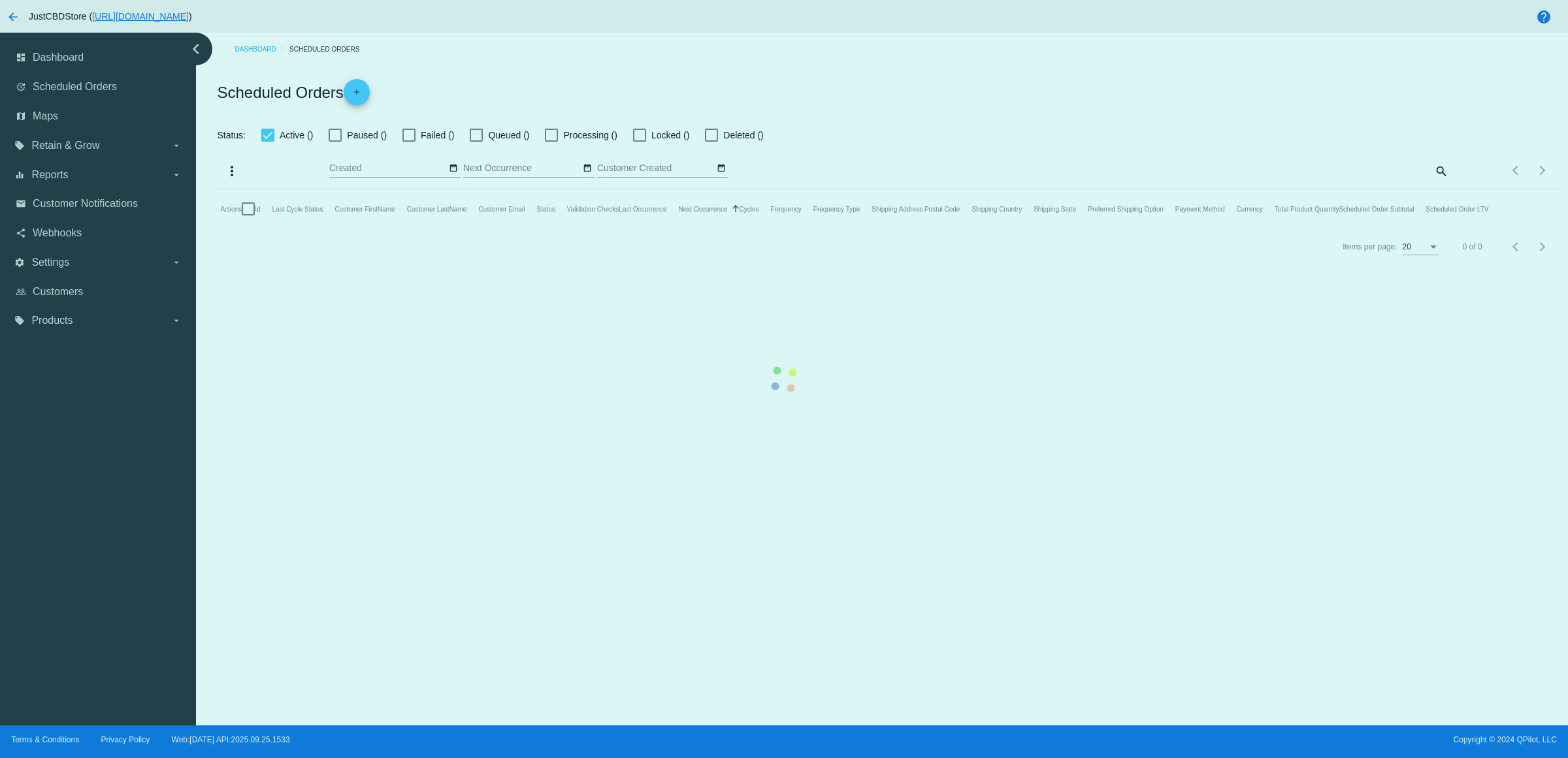
checkbox input "true"
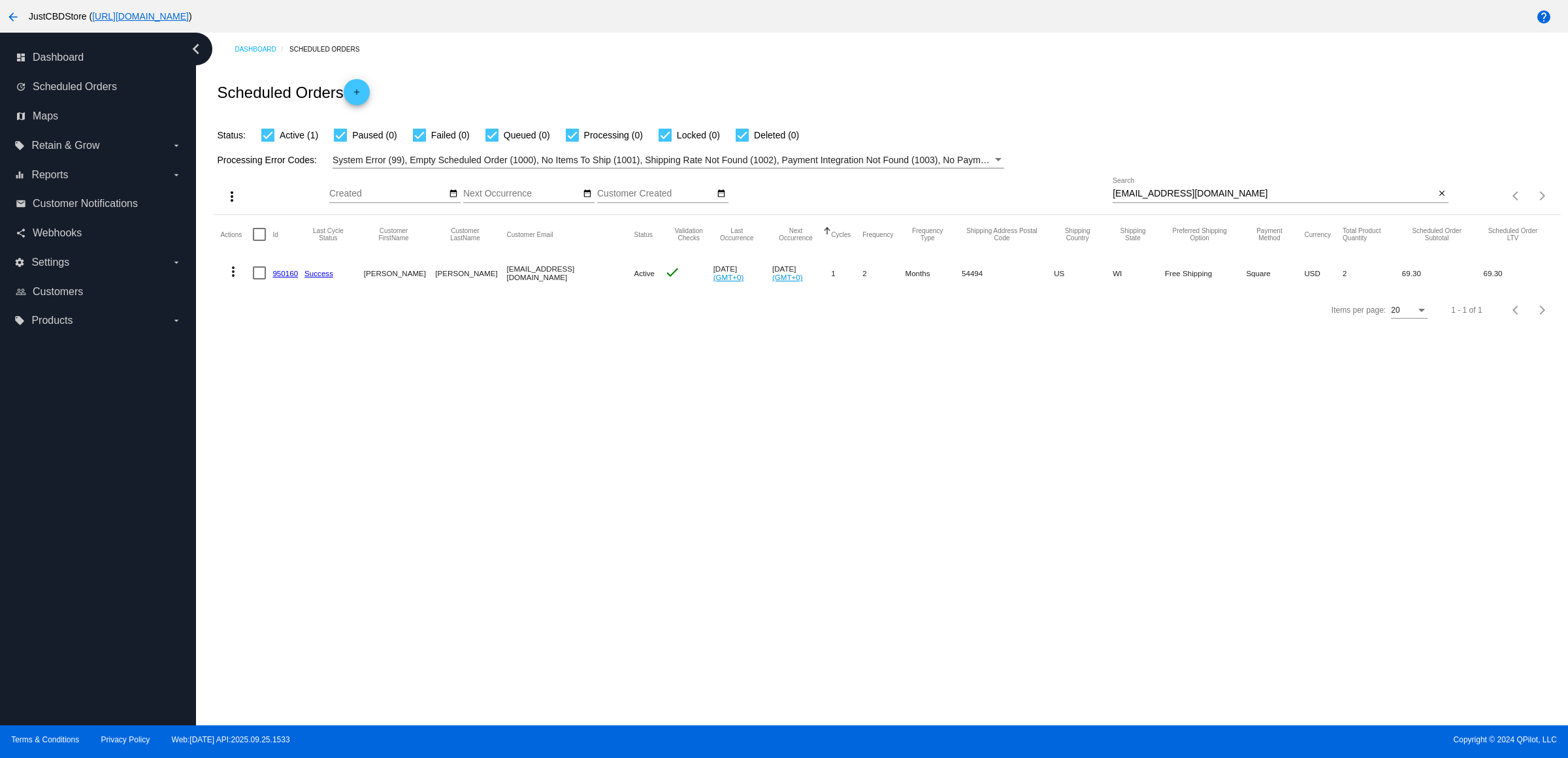
click at [1439, 199] on mat-icon "close" at bounding box center [1442, 194] width 9 height 10
click at [1439, 206] on mat-icon "search" at bounding box center [1441, 196] width 16 height 20
type input "[EMAIL_ADDRESS][DOMAIN_NAME]"
click at [294, 278] on link "495094" at bounding box center [285, 273] width 25 height 9
